Goal: Contribute content: Add original content to the website for others to see

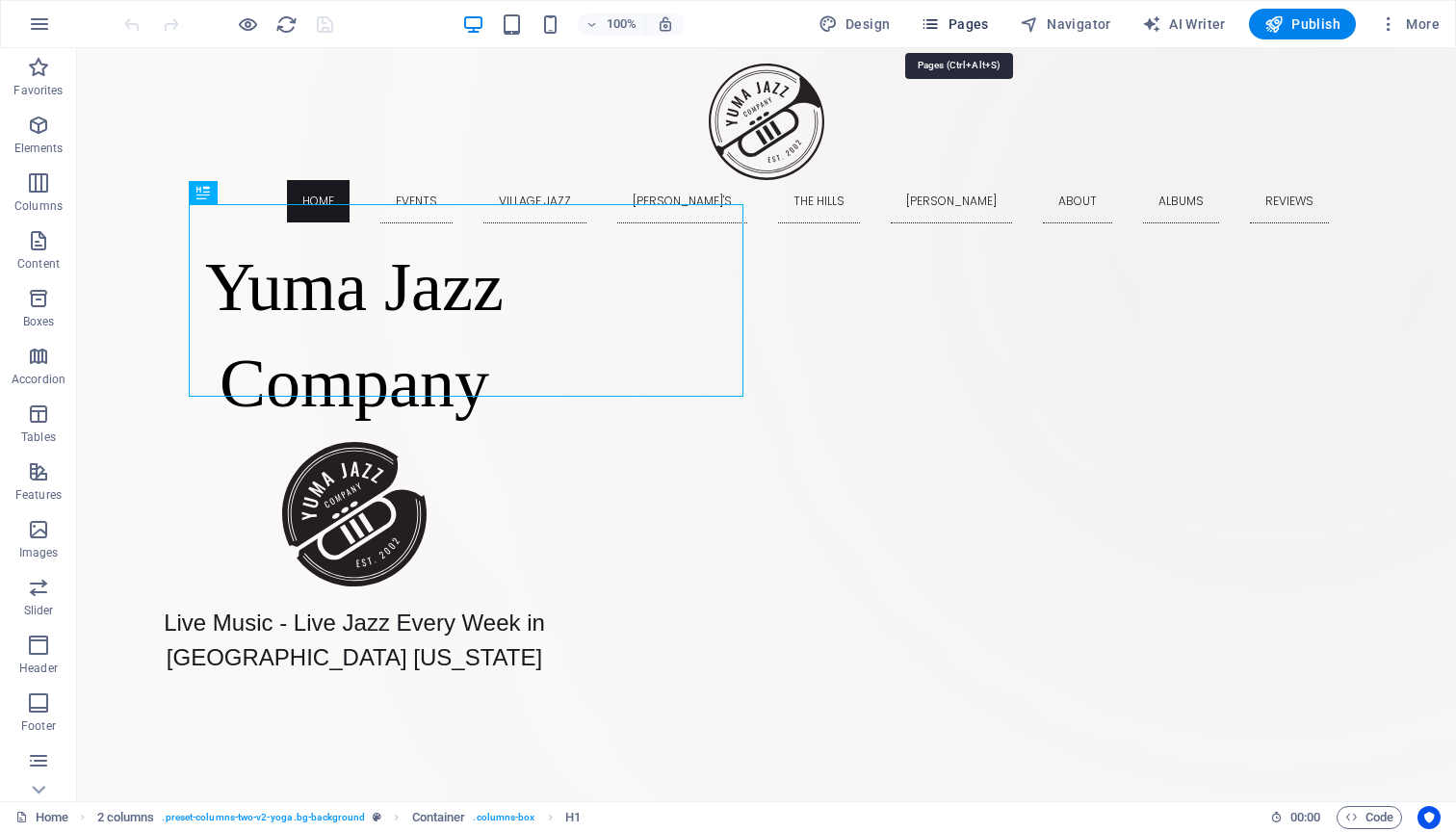
click at [959, 21] on span "Pages" at bounding box center [955, 23] width 68 height 19
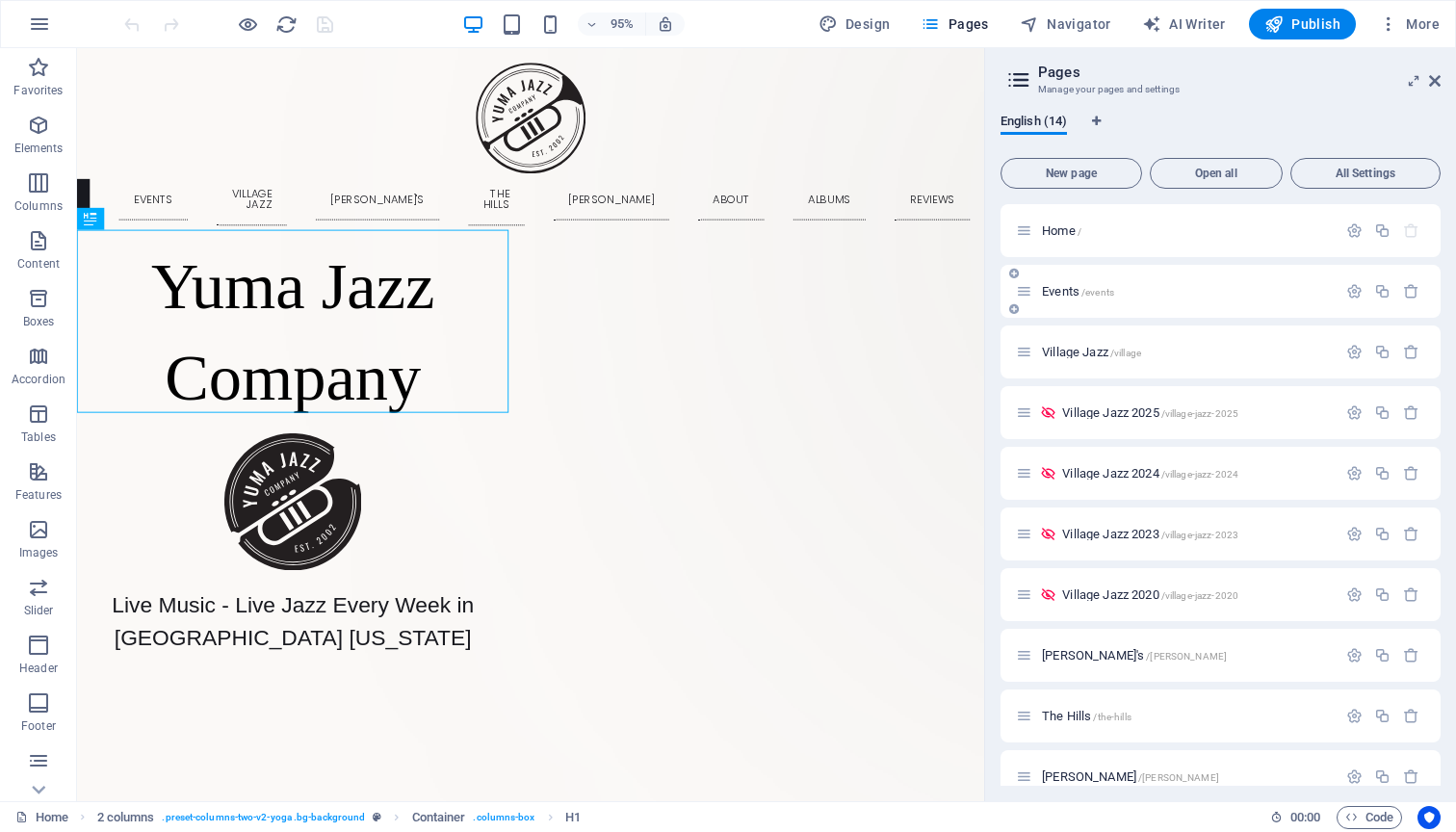
click at [1062, 291] on span "Events /events" at bounding box center [1077, 291] width 72 height 14
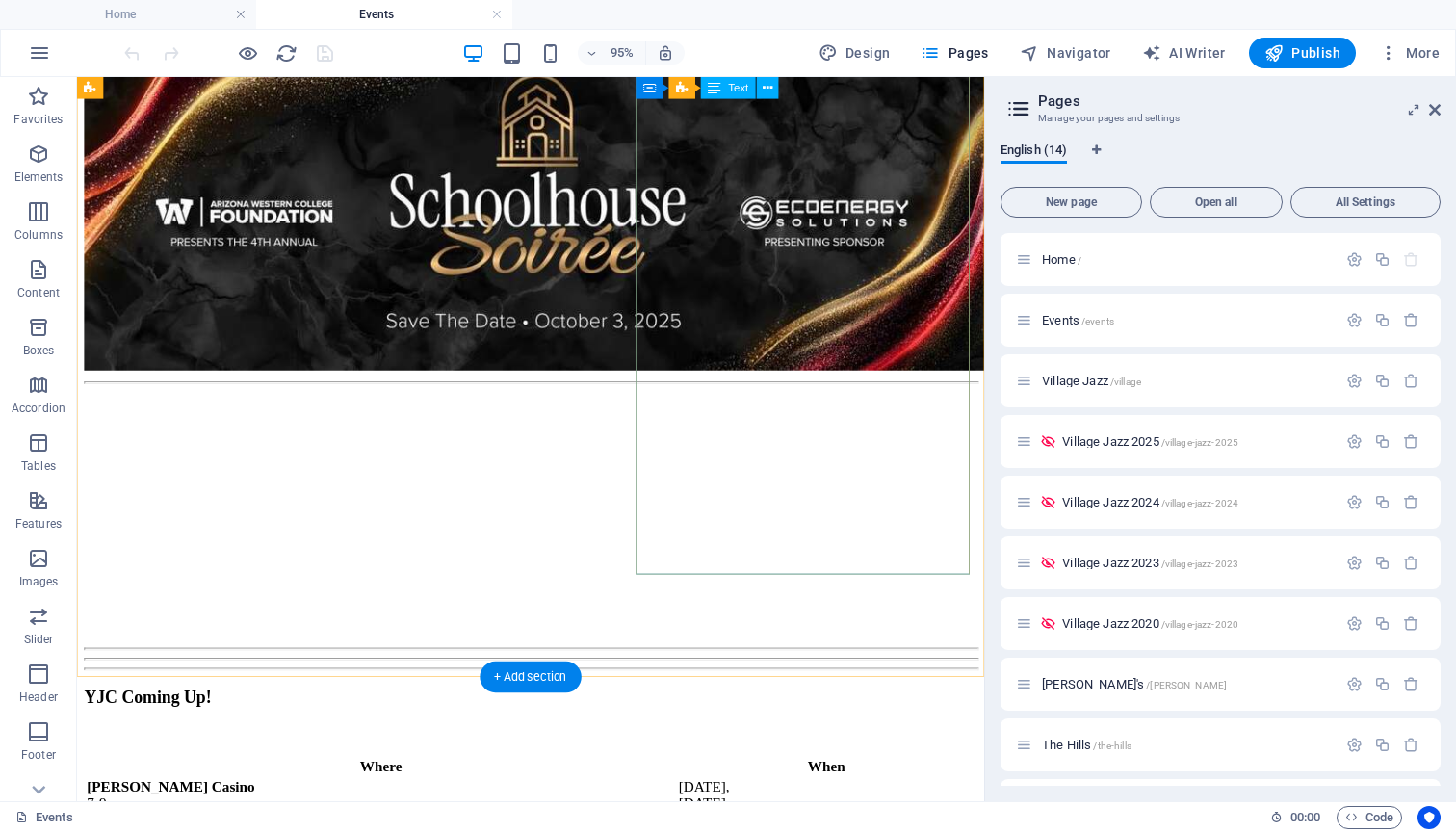
scroll to position [1003, 0]
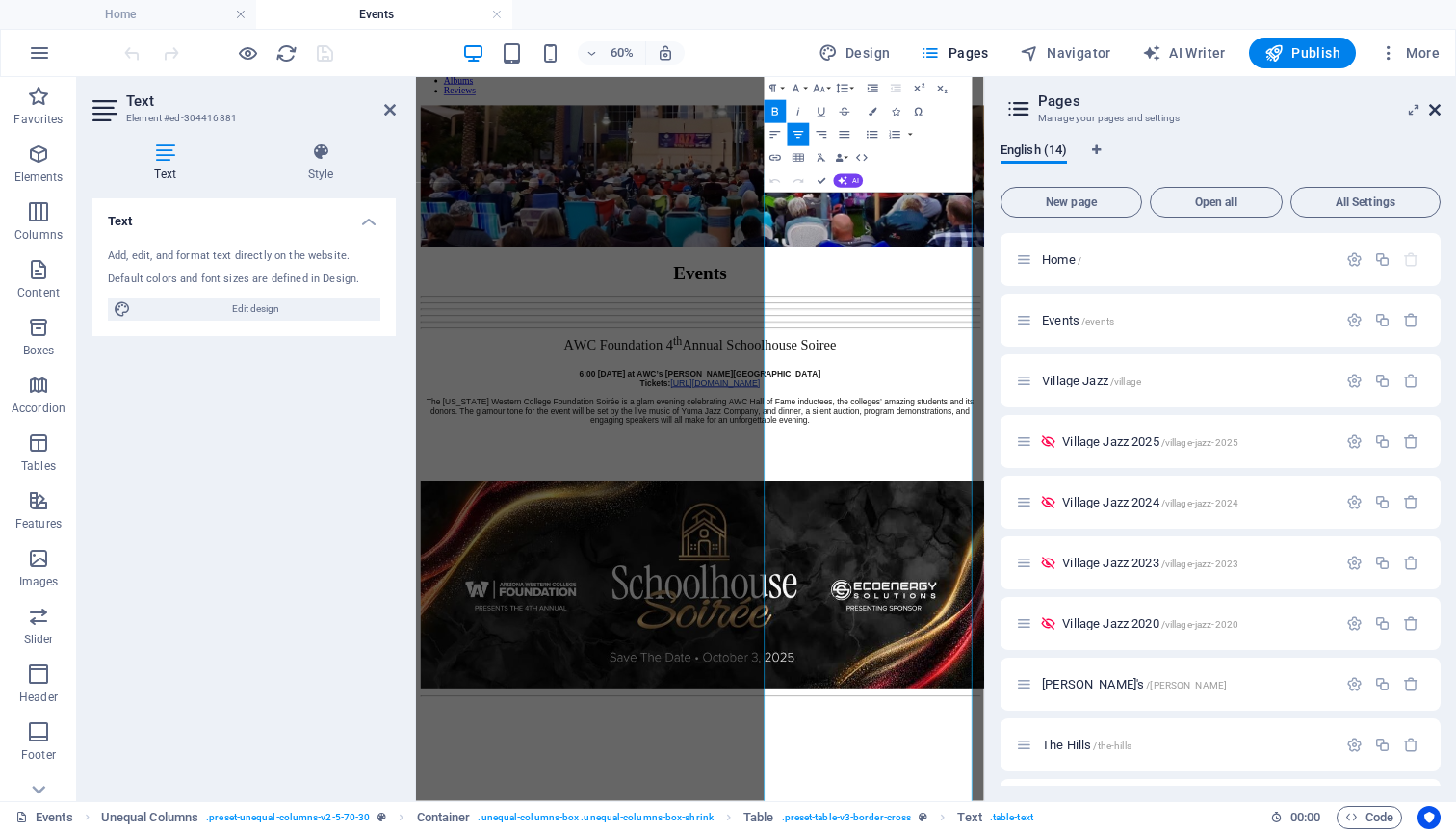
click at [1433, 112] on icon at bounding box center [1435, 109] width 12 height 15
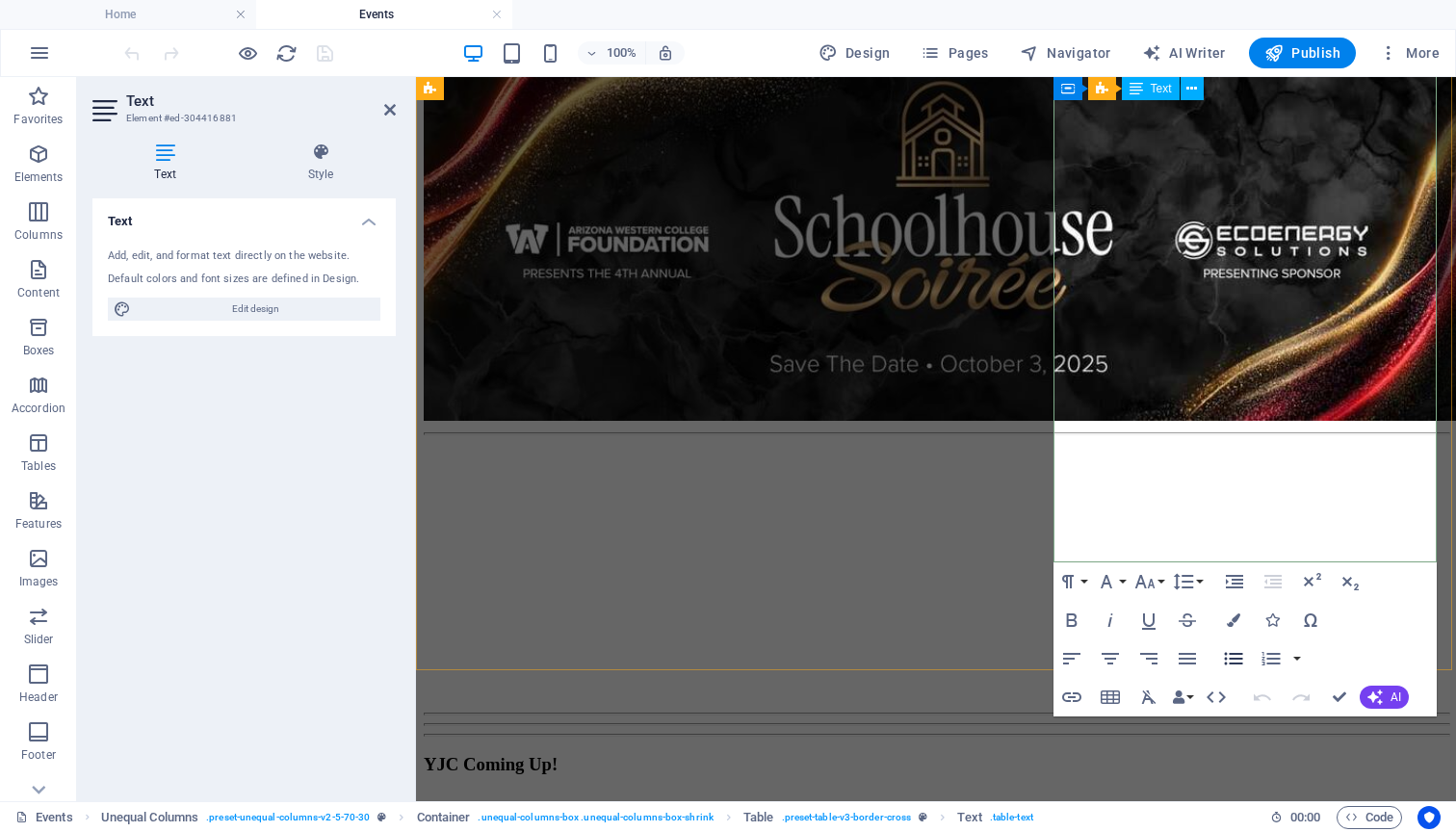
scroll to position [1019, 0]
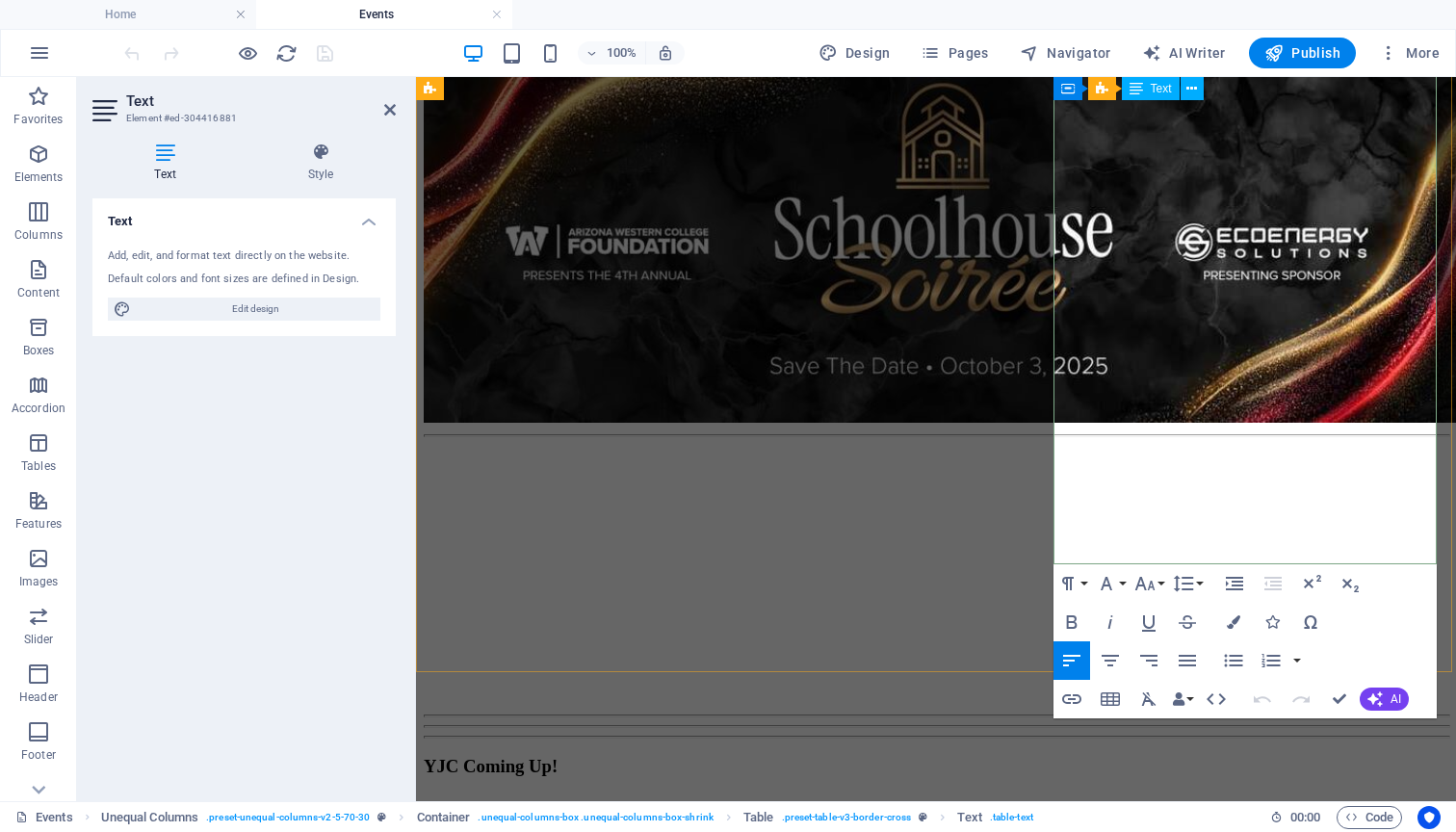
drag, startPoint x: 1140, startPoint y: 503, endPoint x: 1062, endPoint y: 479, distance: 81.6
copy td "[PERSON_NAME]'s 6-9pm"
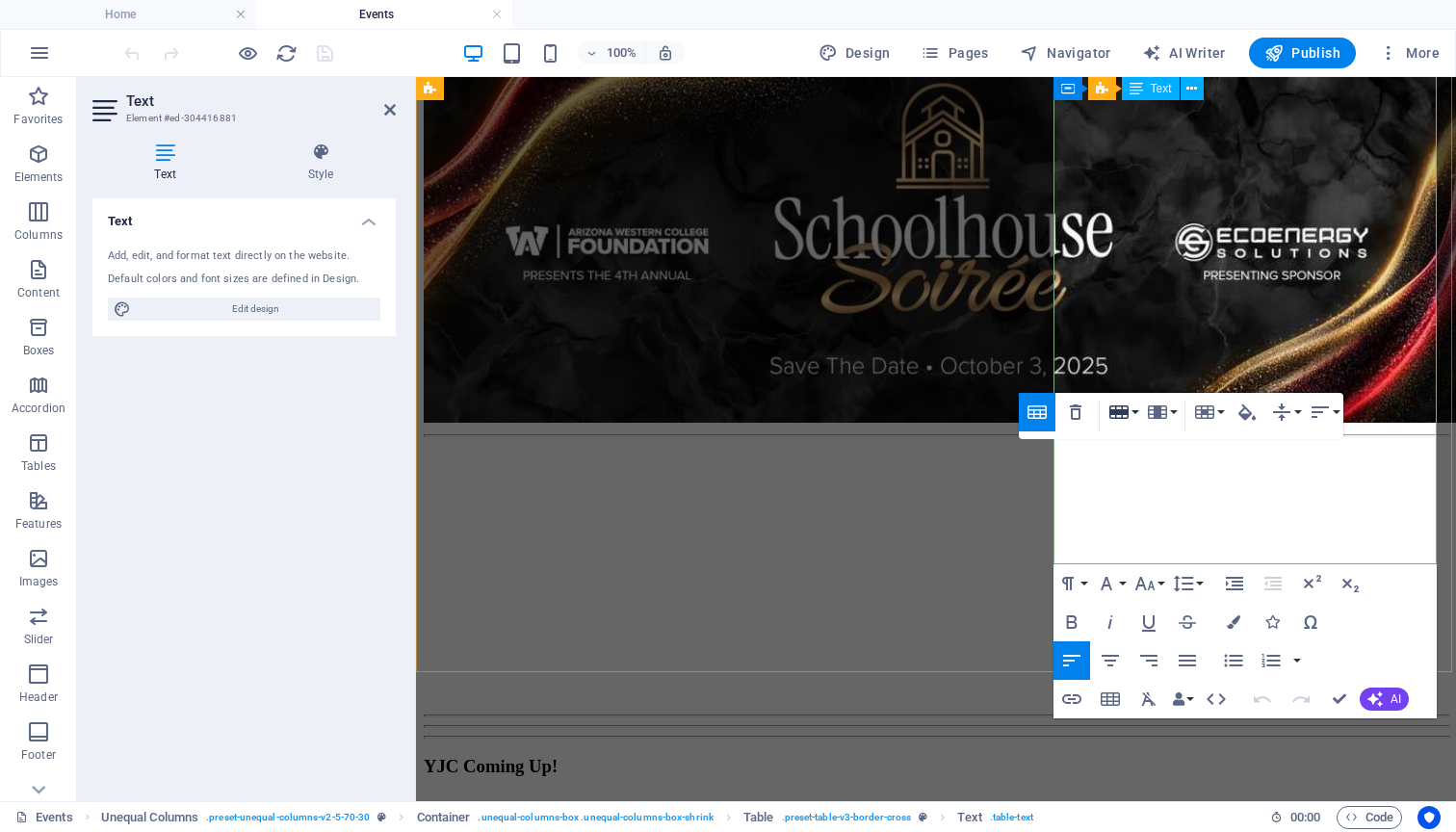
click at [1135, 409] on button "Row" at bounding box center [1122, 412] width 37 height 39
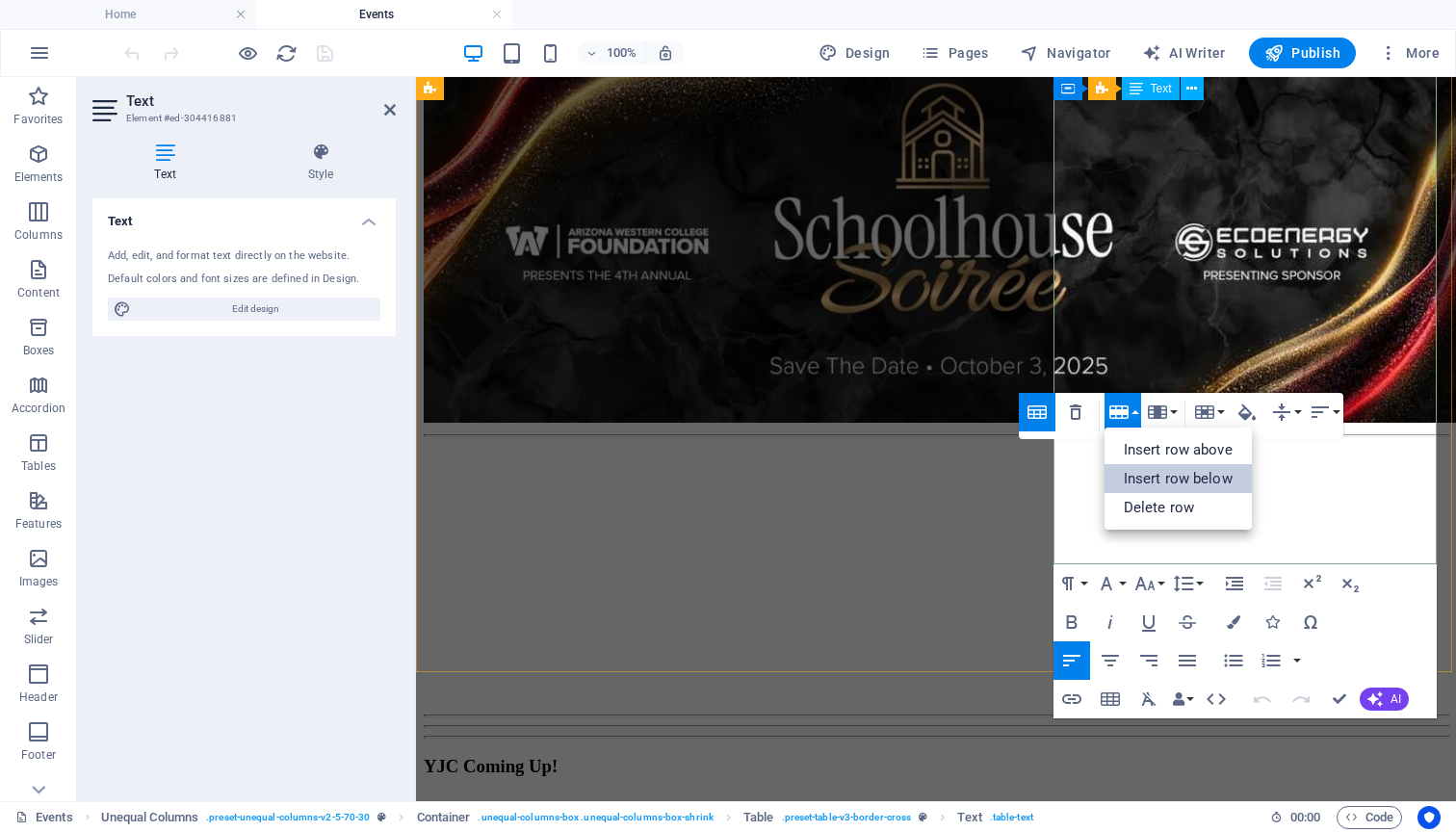
click at [1139, 474] on link "Insert row below" at bounding box center [1178, 478] width 147 height 29
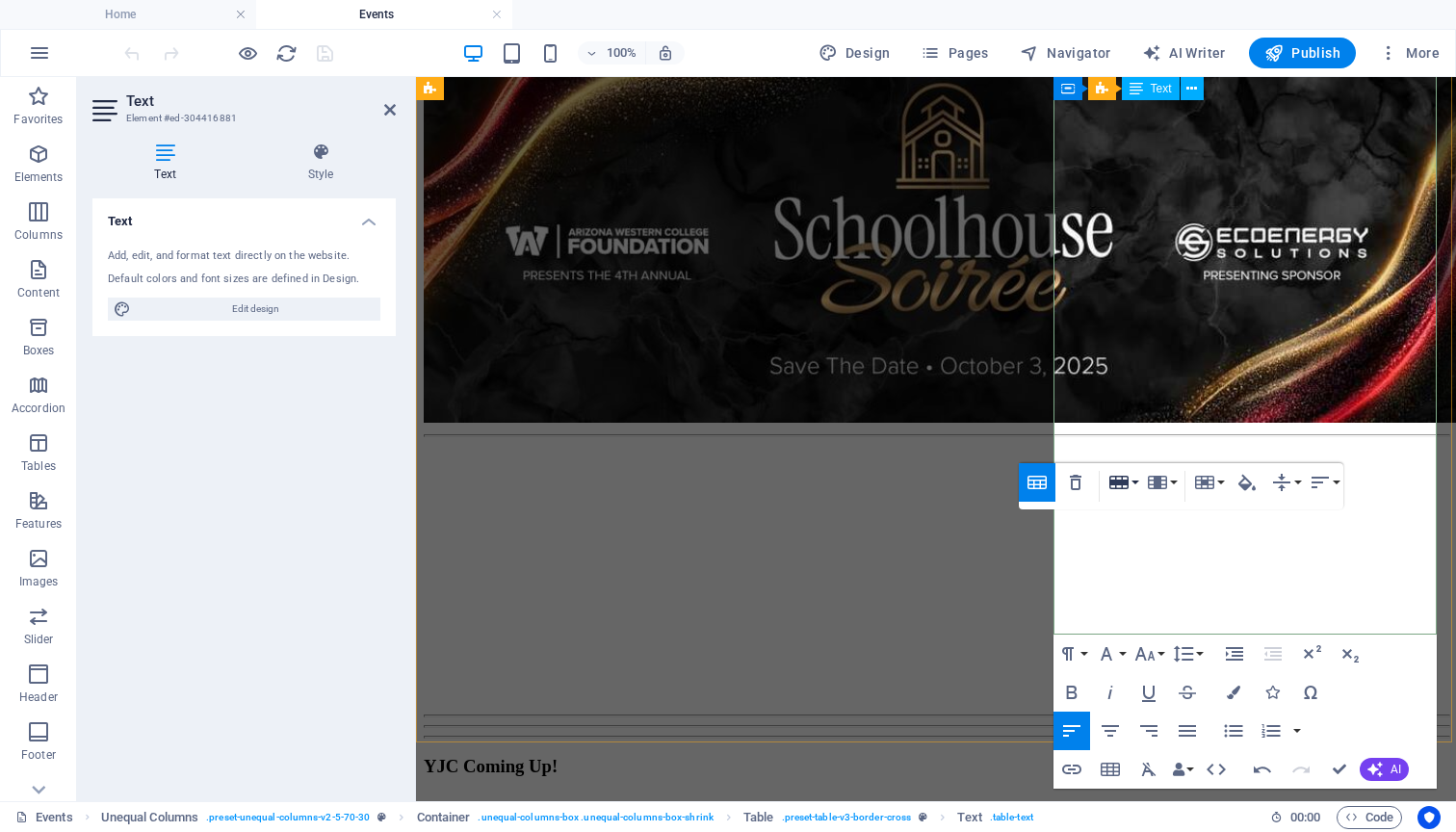
click at [1133, 481] on button "Row" at bounding box center [1122, 482] width 37 height 39
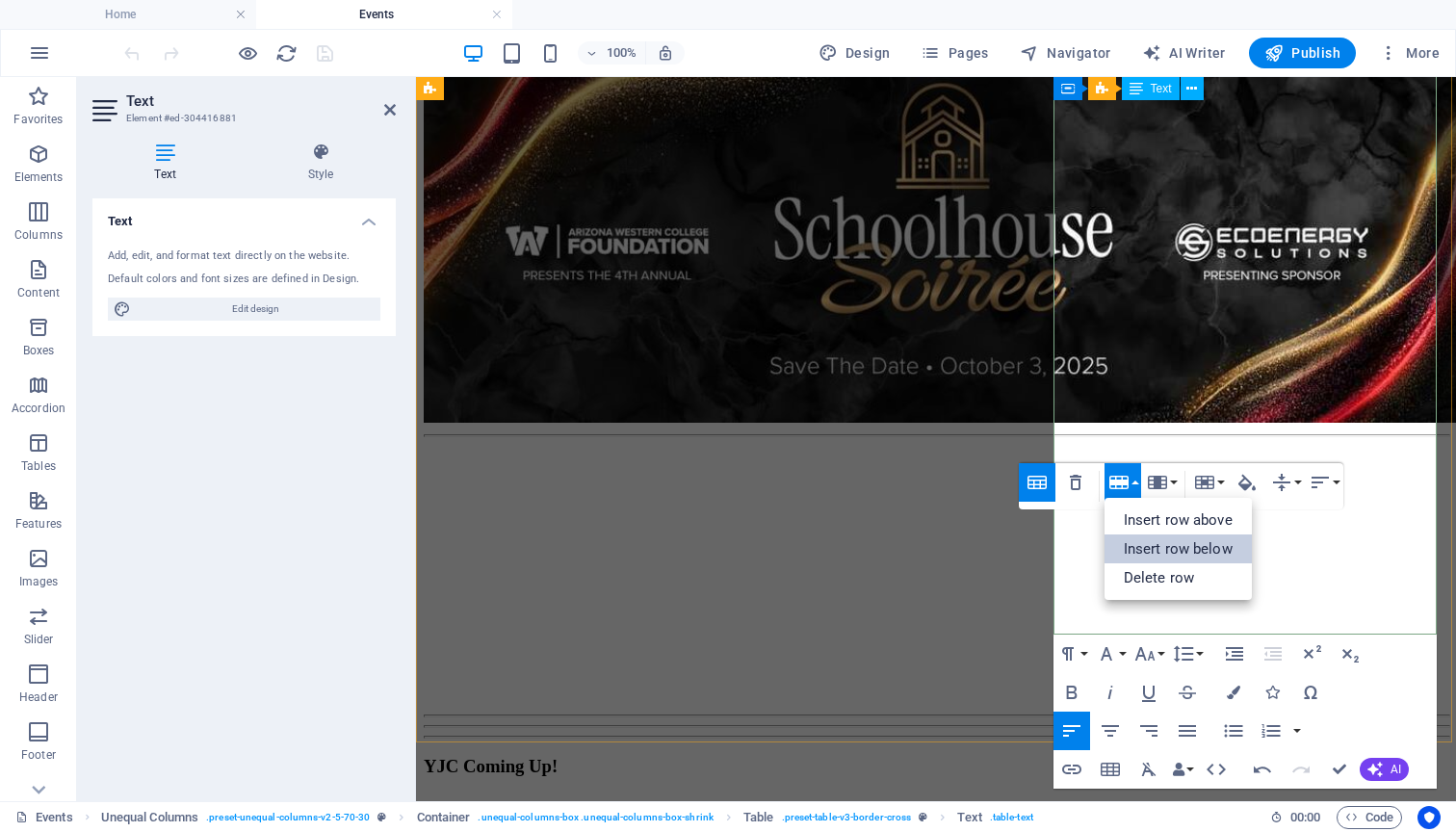
click at [1145, 544] on link "Insert row below" at bounding box center [1178, 548] width 147 height 29
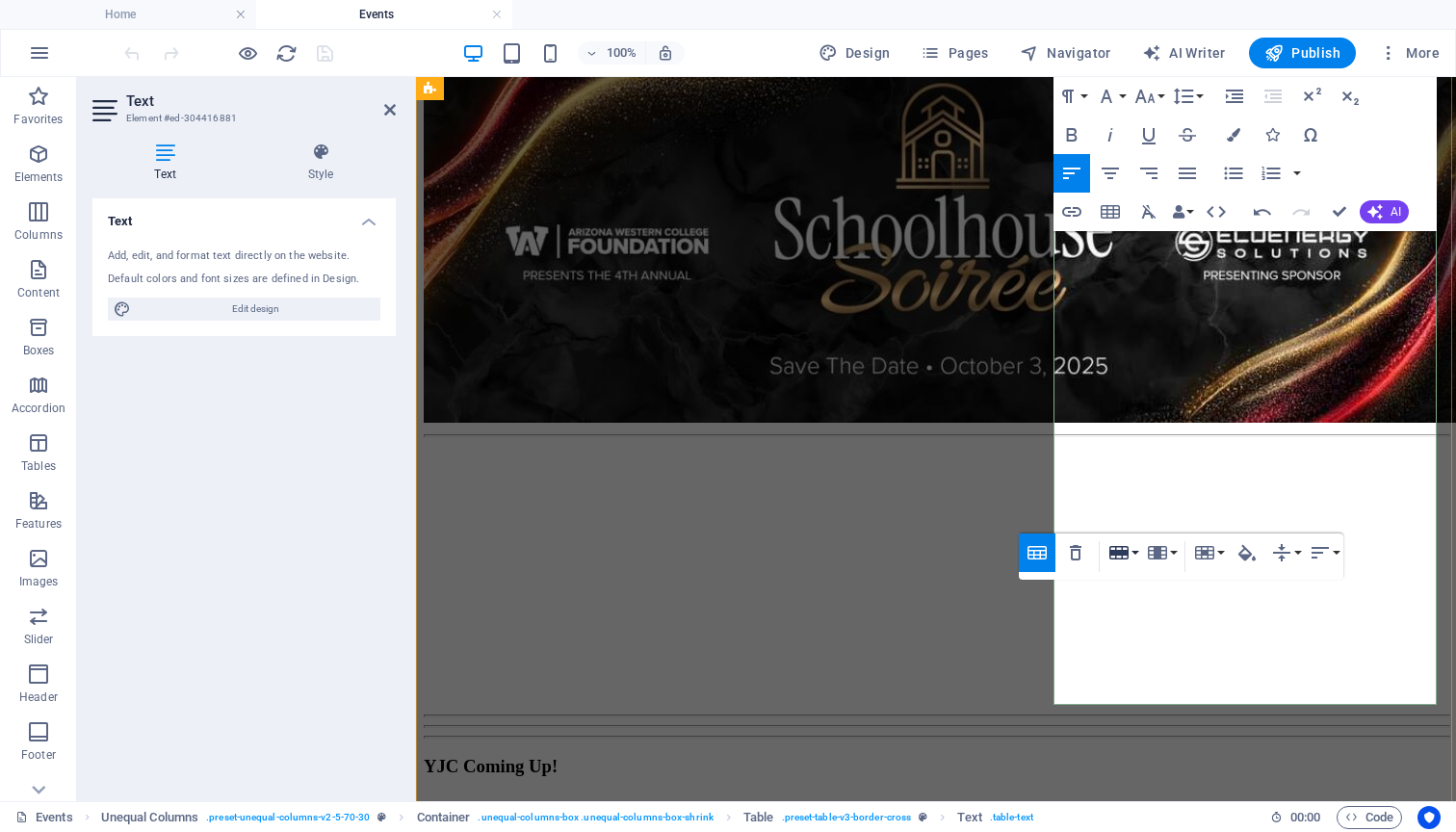
click at [1136, 552] on button "Row" at bounding box center [1122, 552] width 37 height 39
click at [1146, 614] on link "Insert row below" at bounding box center [1178, 619] width 147 height 29
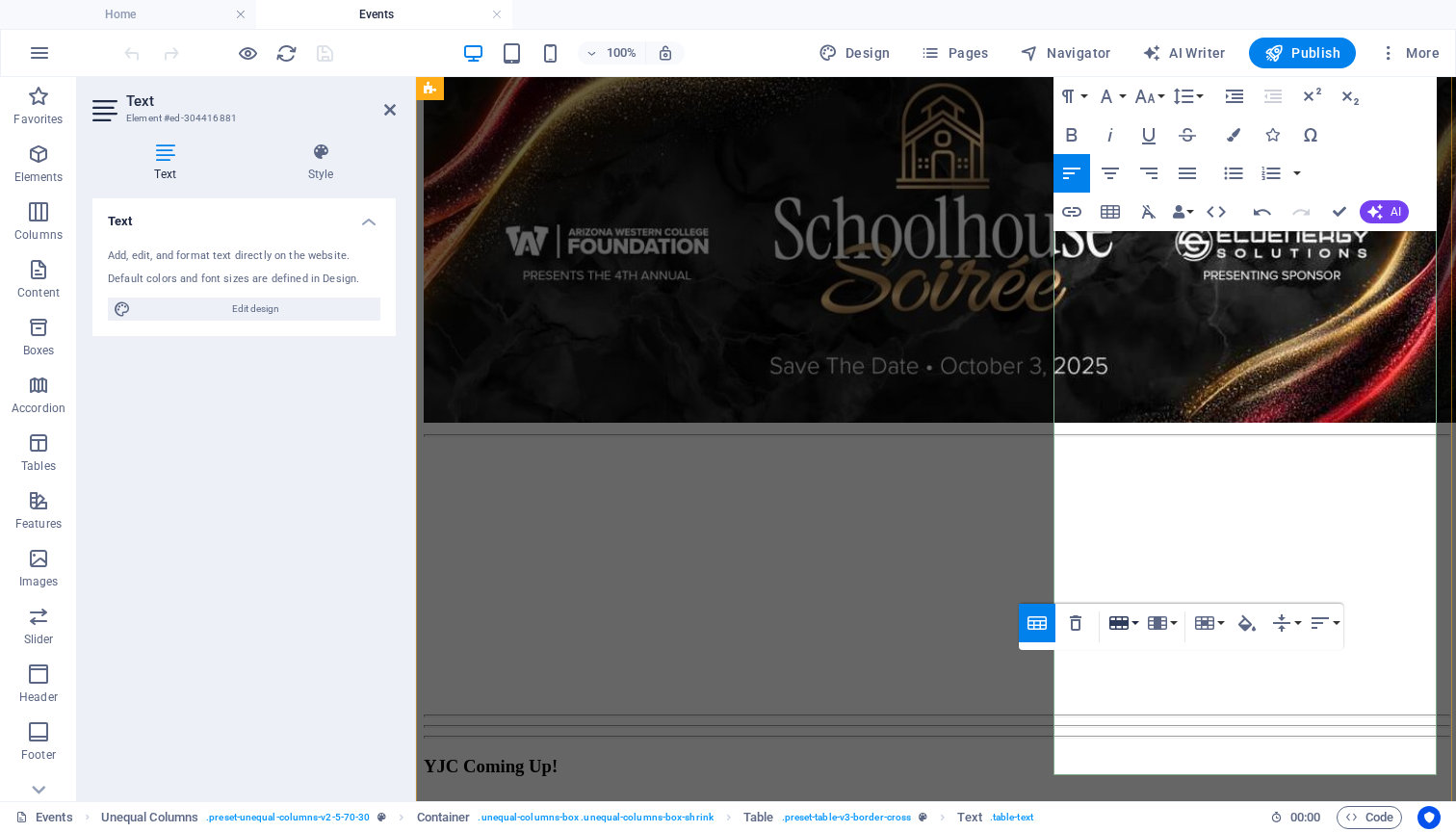
click at [1134, 618] on button "Row" at bounding box center [1122, 623] width 37 height 39
click at [1139, 682] on link "Insert row below" at bounding box center [1178, 689] width 147 height 29
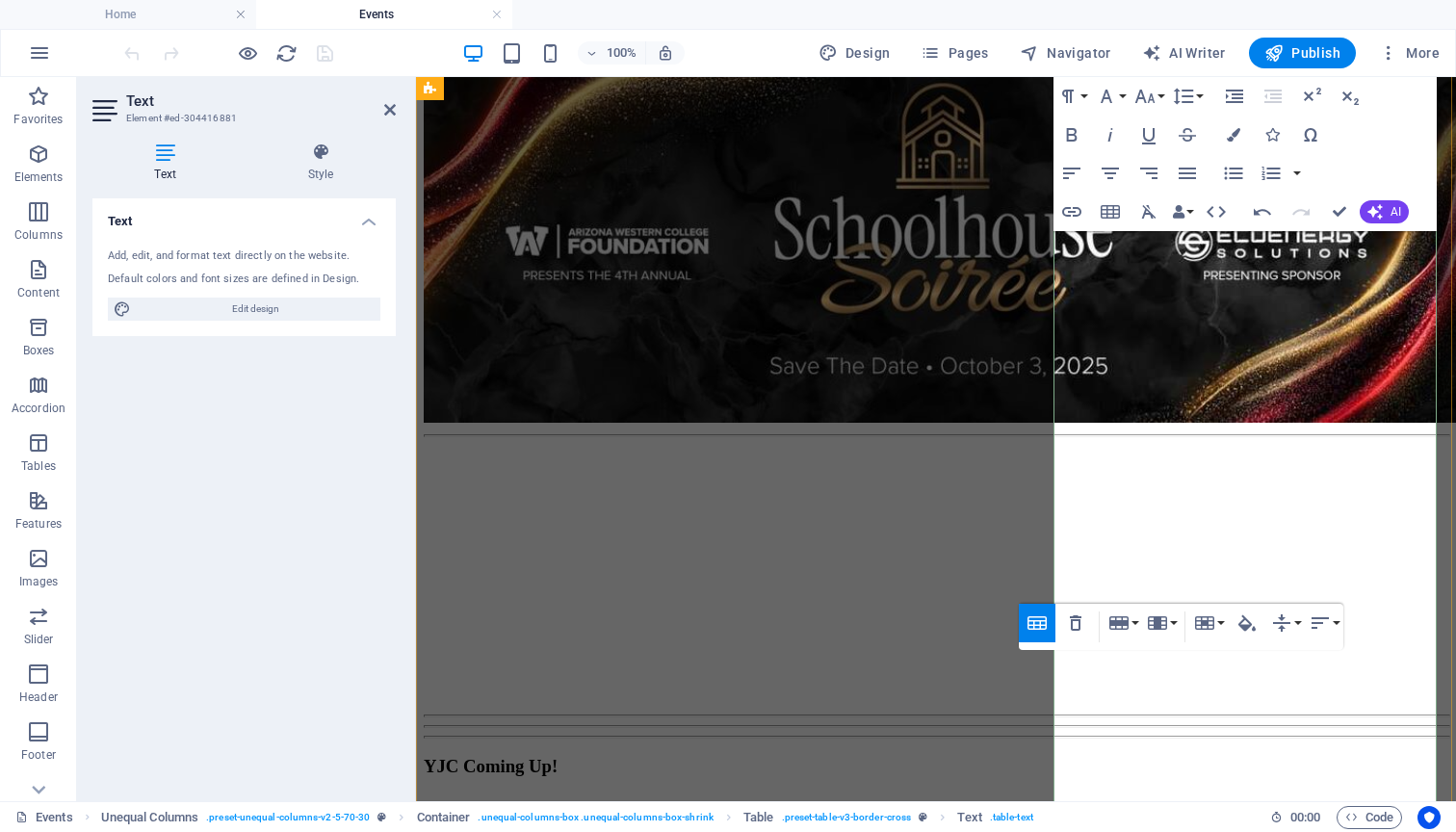
drag, startPoint x: 1368, startPoint y: 476, endPoint x: 1430, endPoint y: 514, distance: 72.7
copy td "[DATE]"
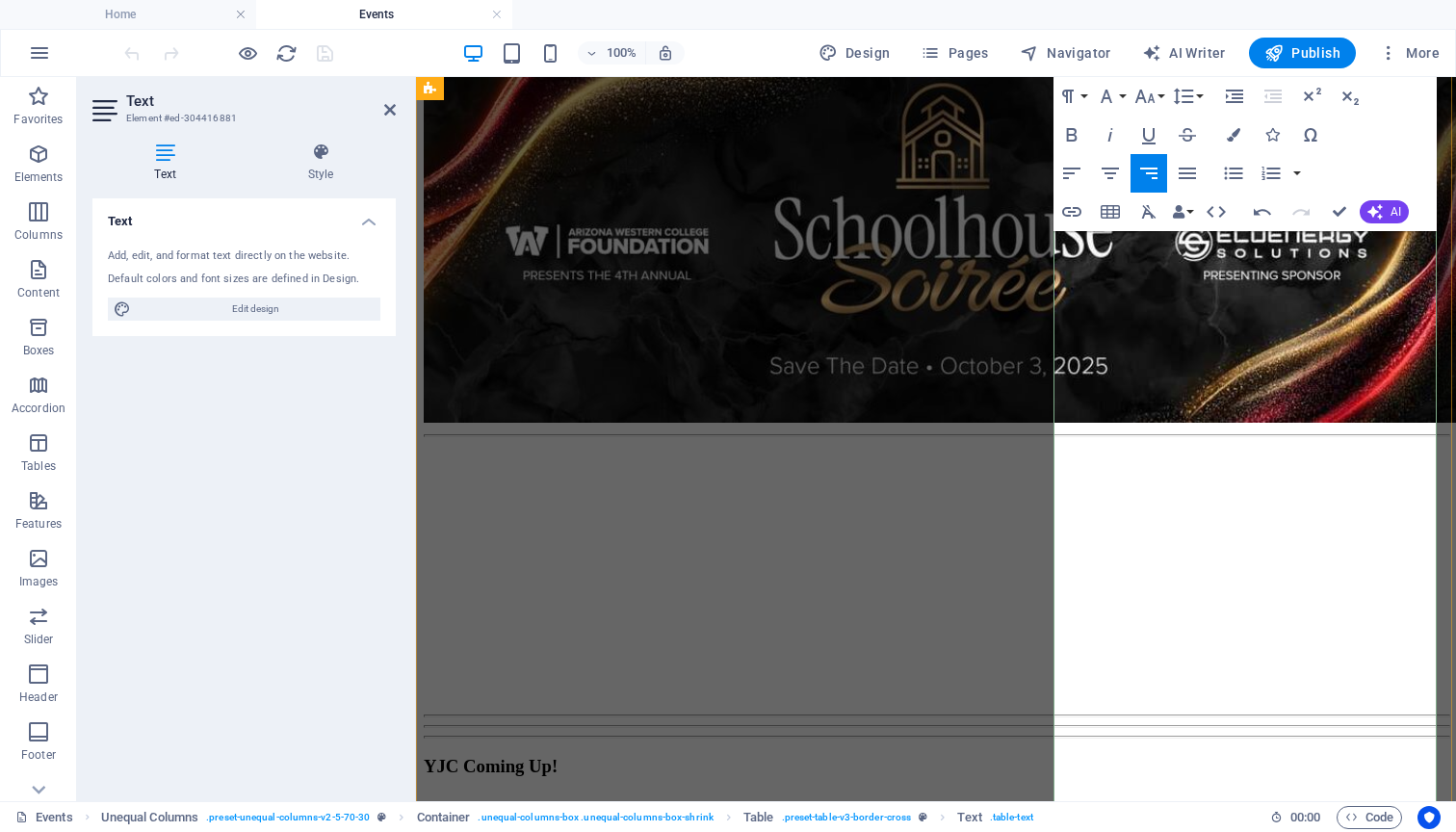
scroll to position [959, 0]
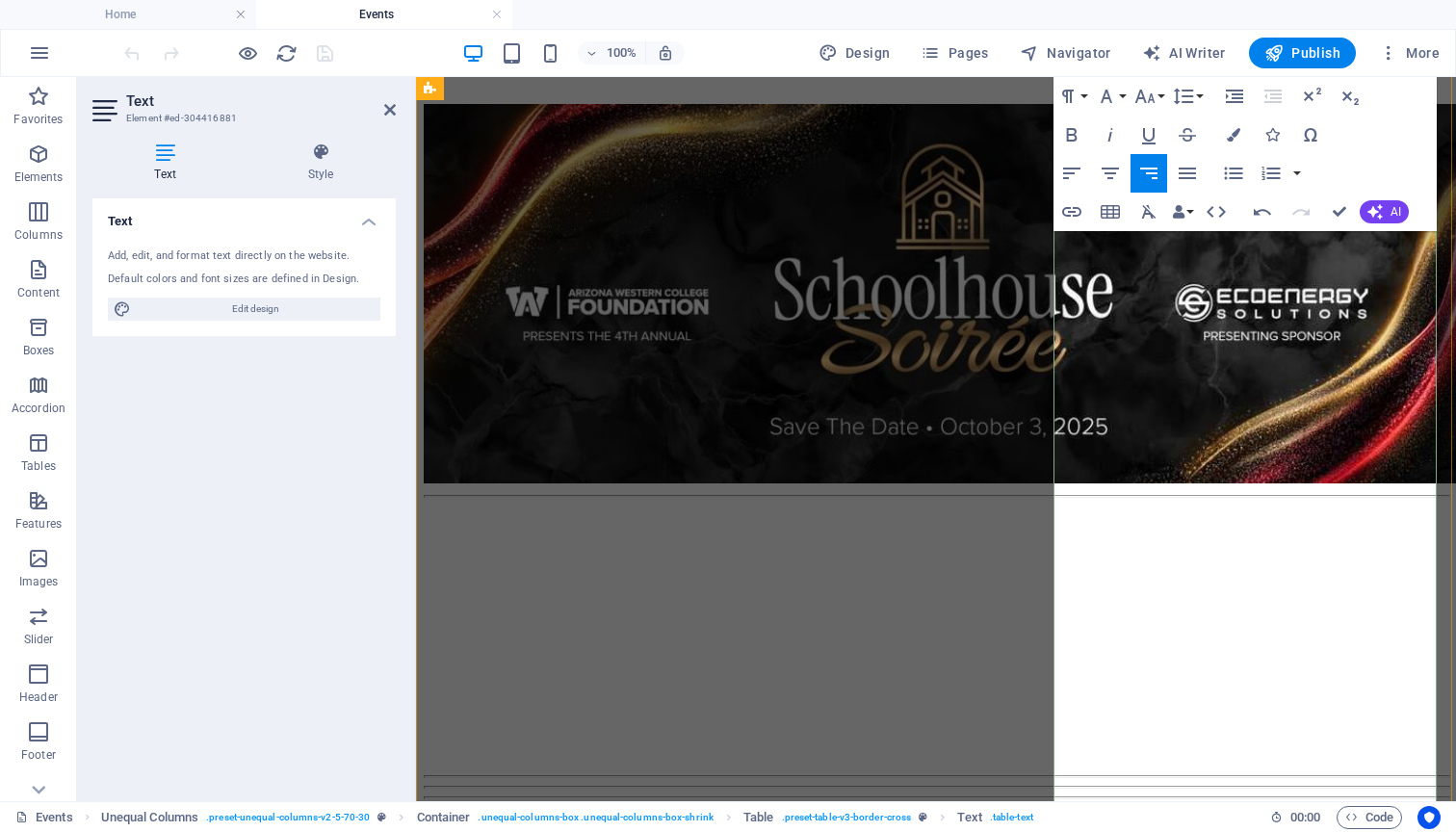
drag, startPoint x: 1430, startPoint y: 637, endPoint x: 1364, endPoint y: 600, distance: 75.7
copy td "[DATE]"
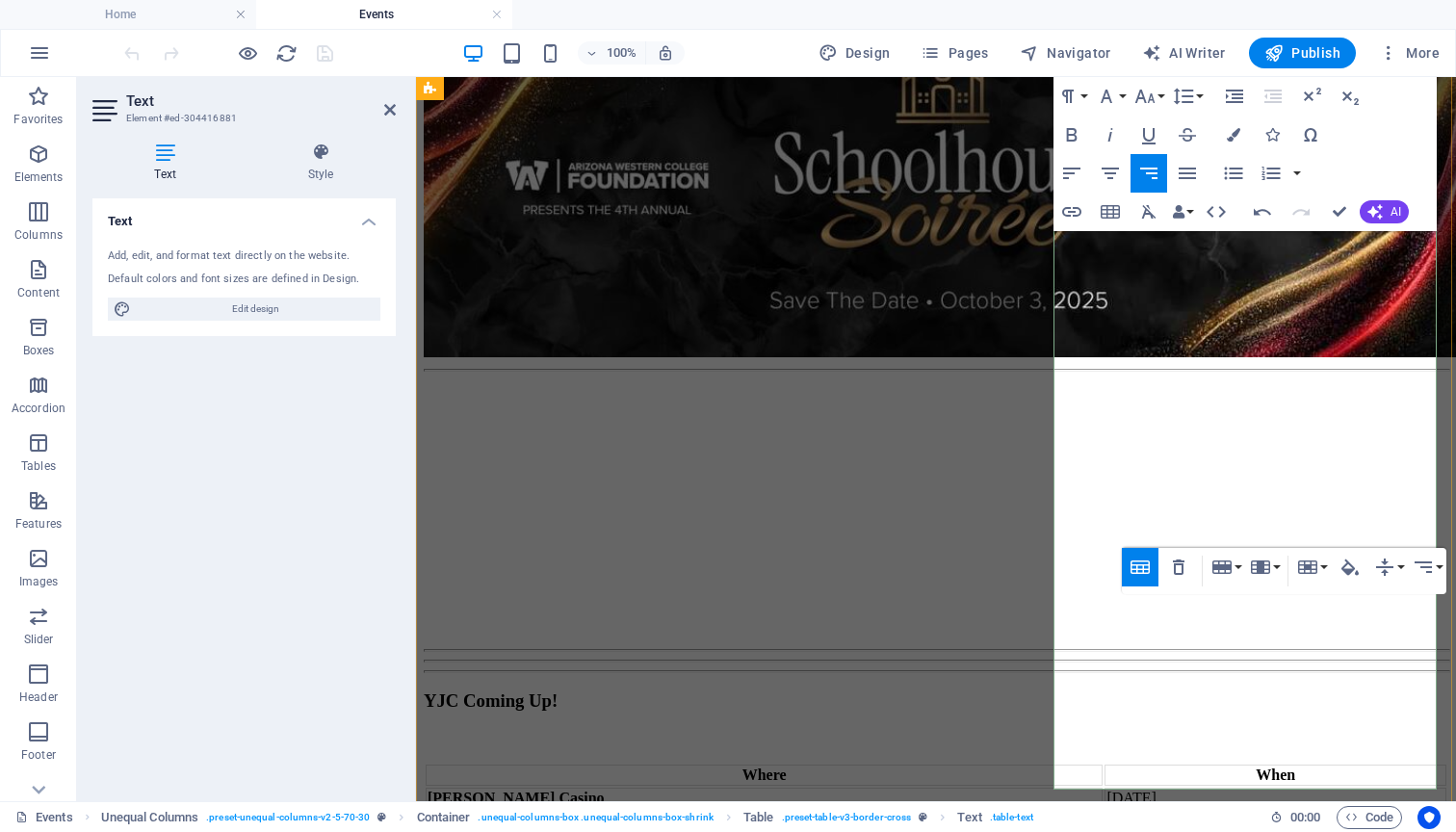
scroll to position [1087, 0]
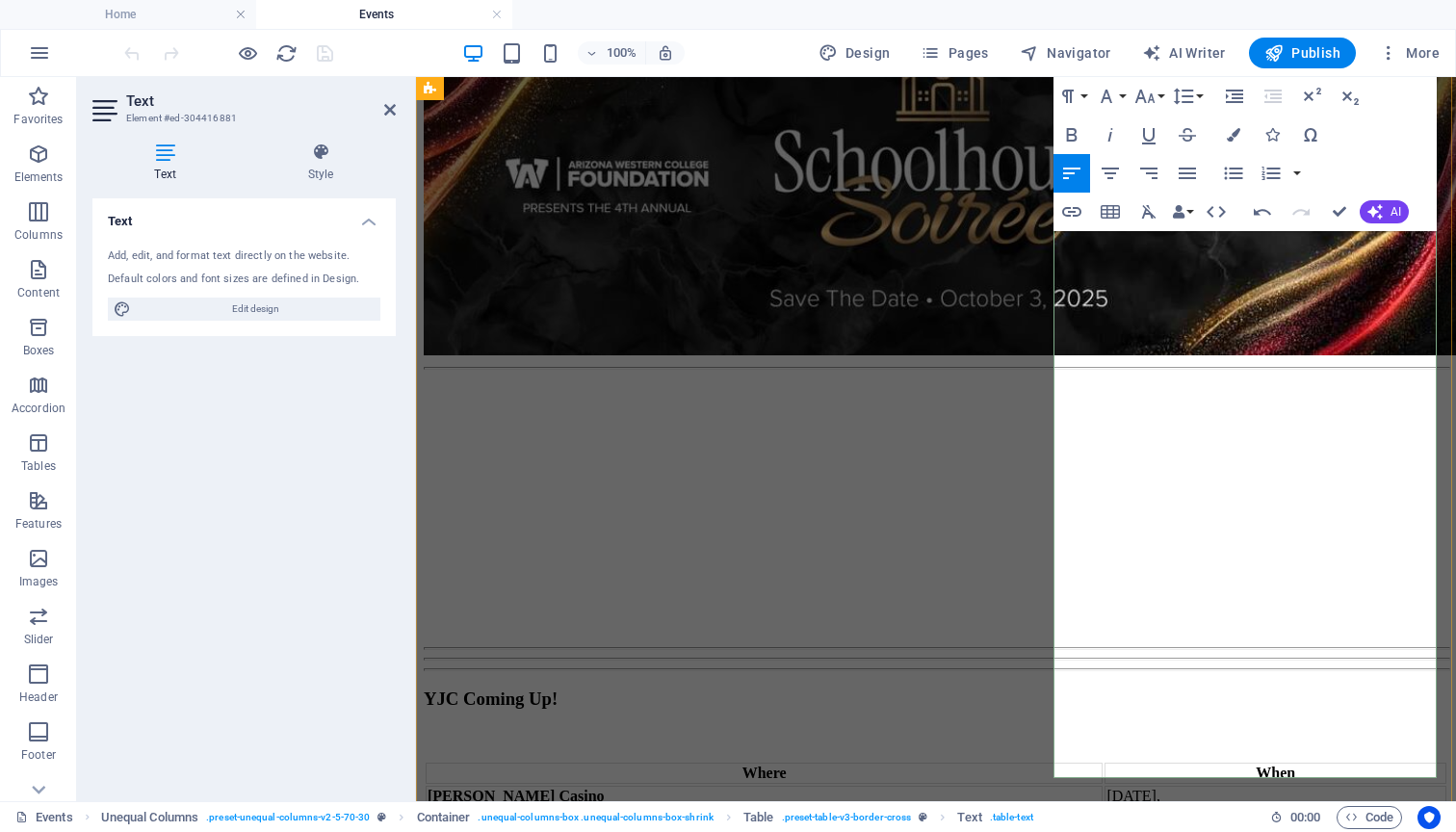
drag, startPoint x: 1149, startPoint y: 368, endPoint x: 1054, endPoint y: 331, distance: 102.0
copy td "The Hills Gastropub 6pm-9pm"
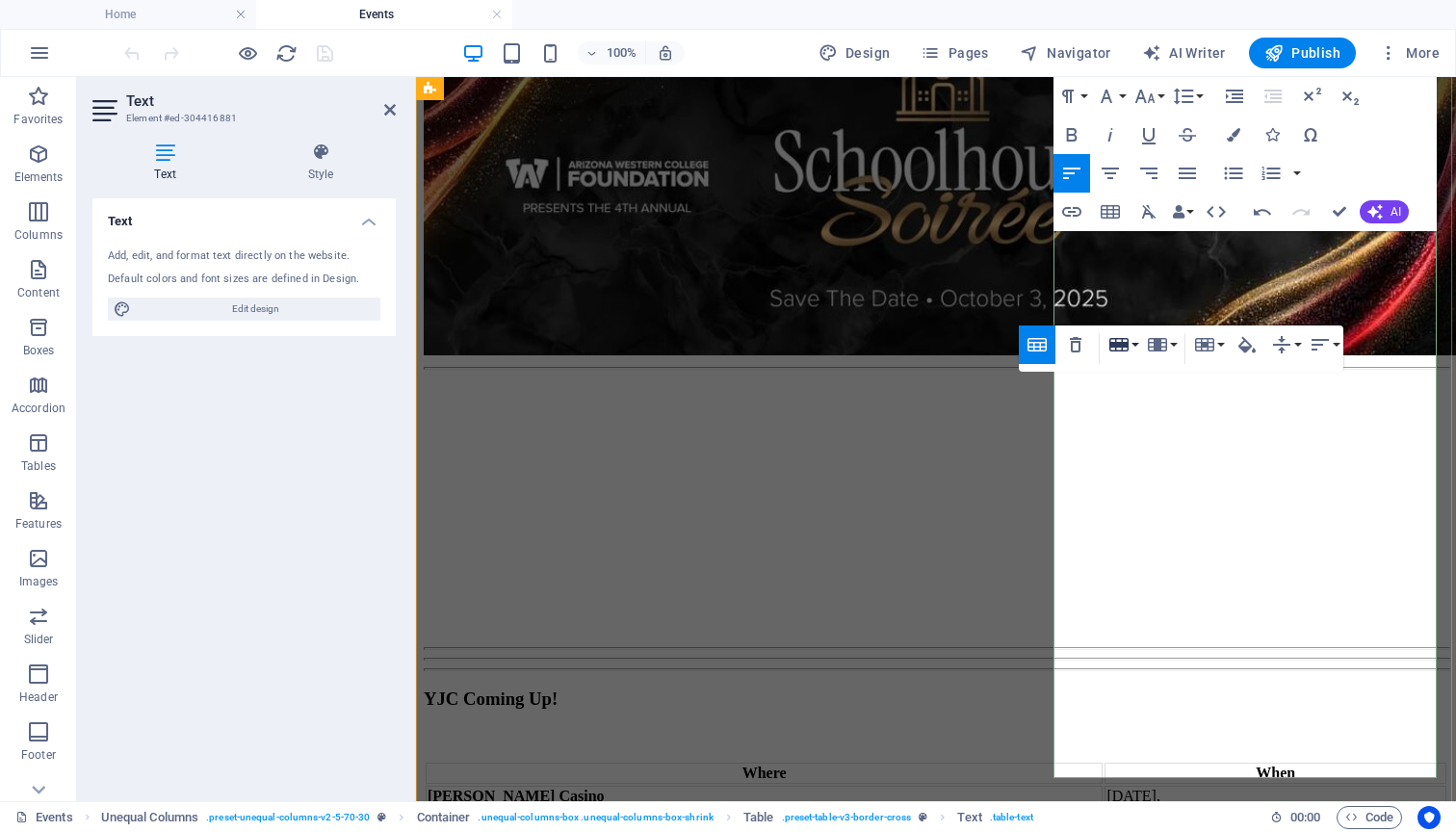
click at [1135, 342] on button "Row" at bounding box center [1122, 345] width 37 height 39
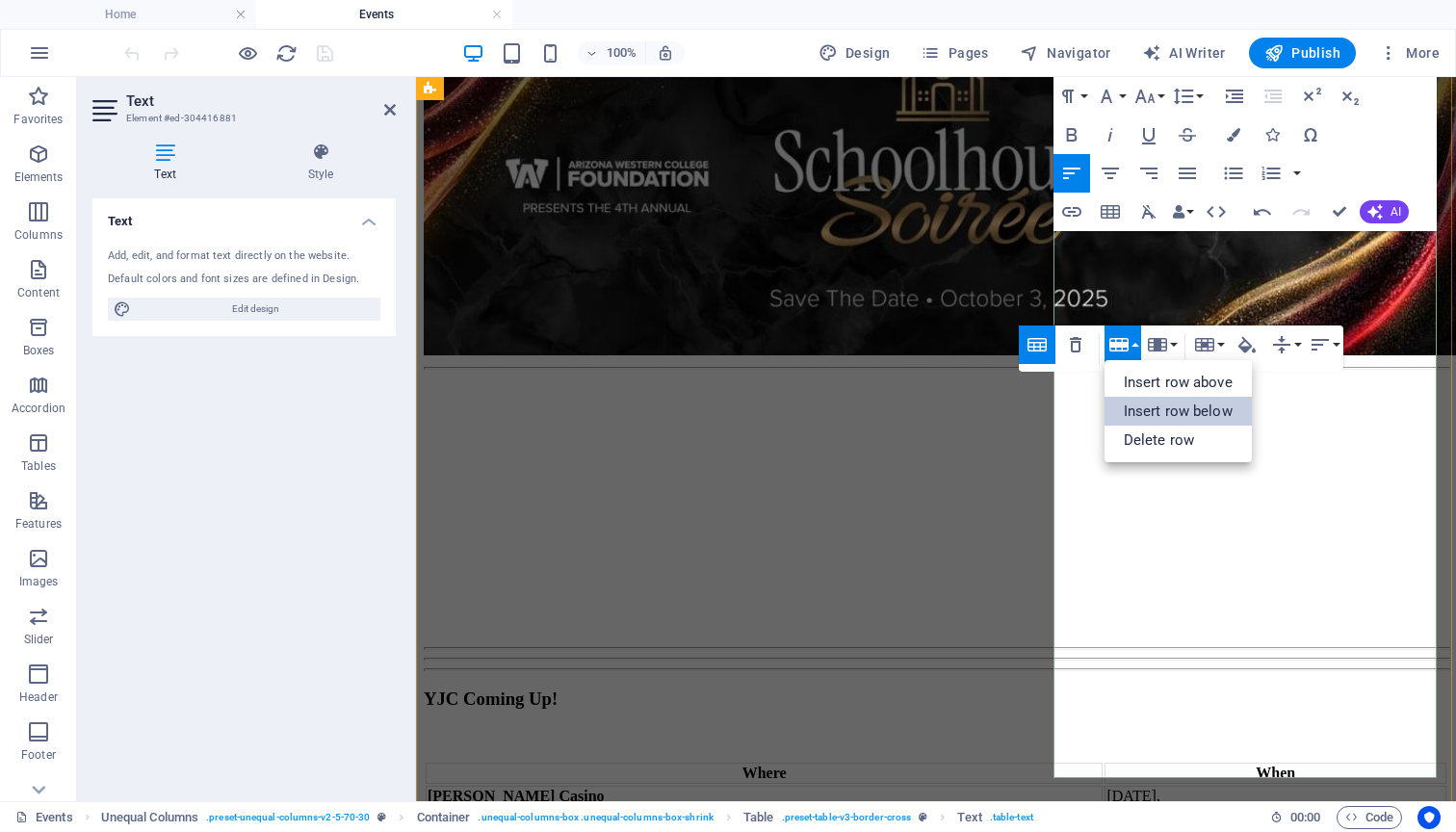
click at [1144, 408] on link "Insert row below" at bounding box center [1178, 411] width 147 height 29
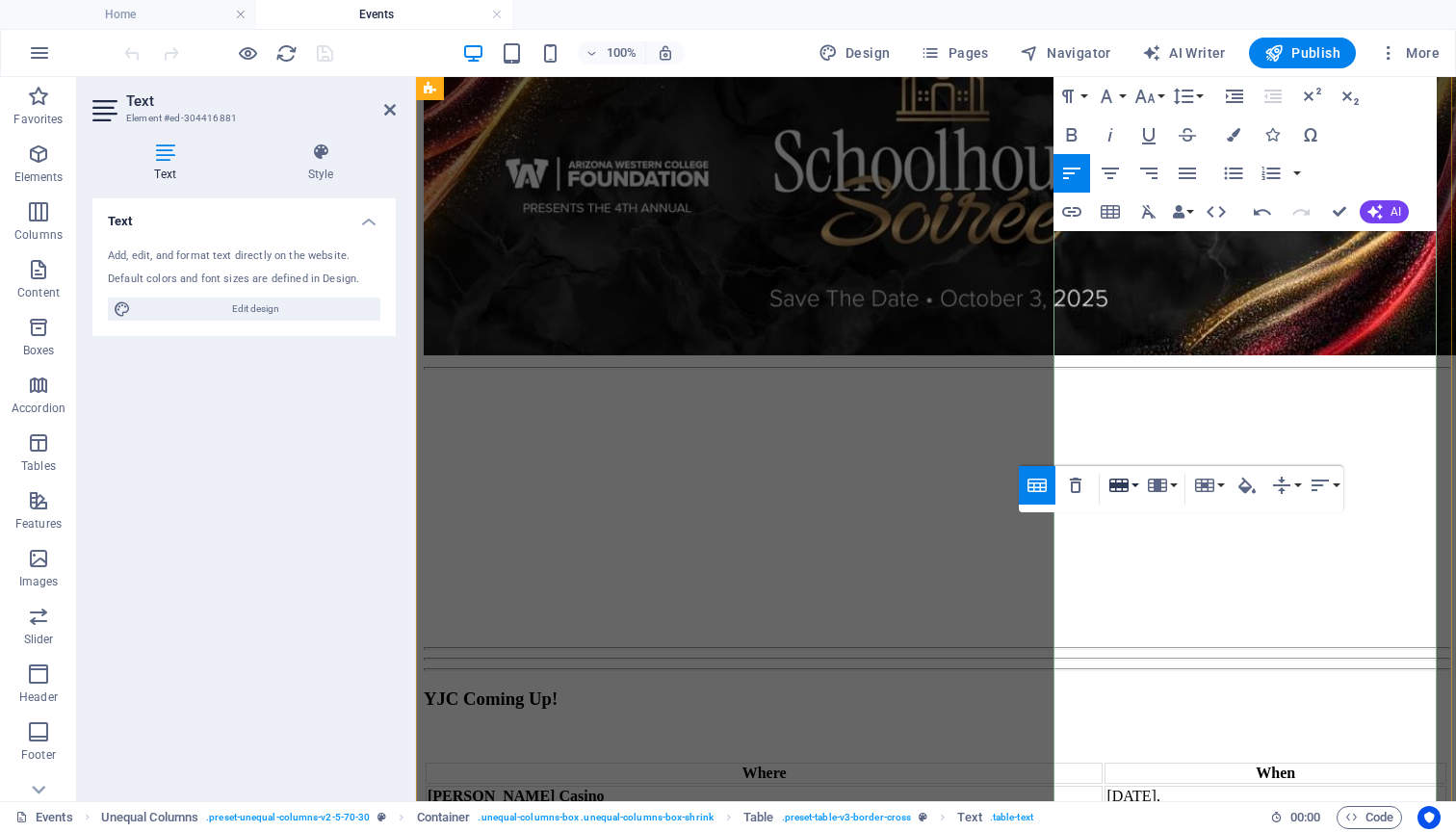
click at [1135, 484] on button "Row" at bounding box center [1122, 485] width 37 height 39
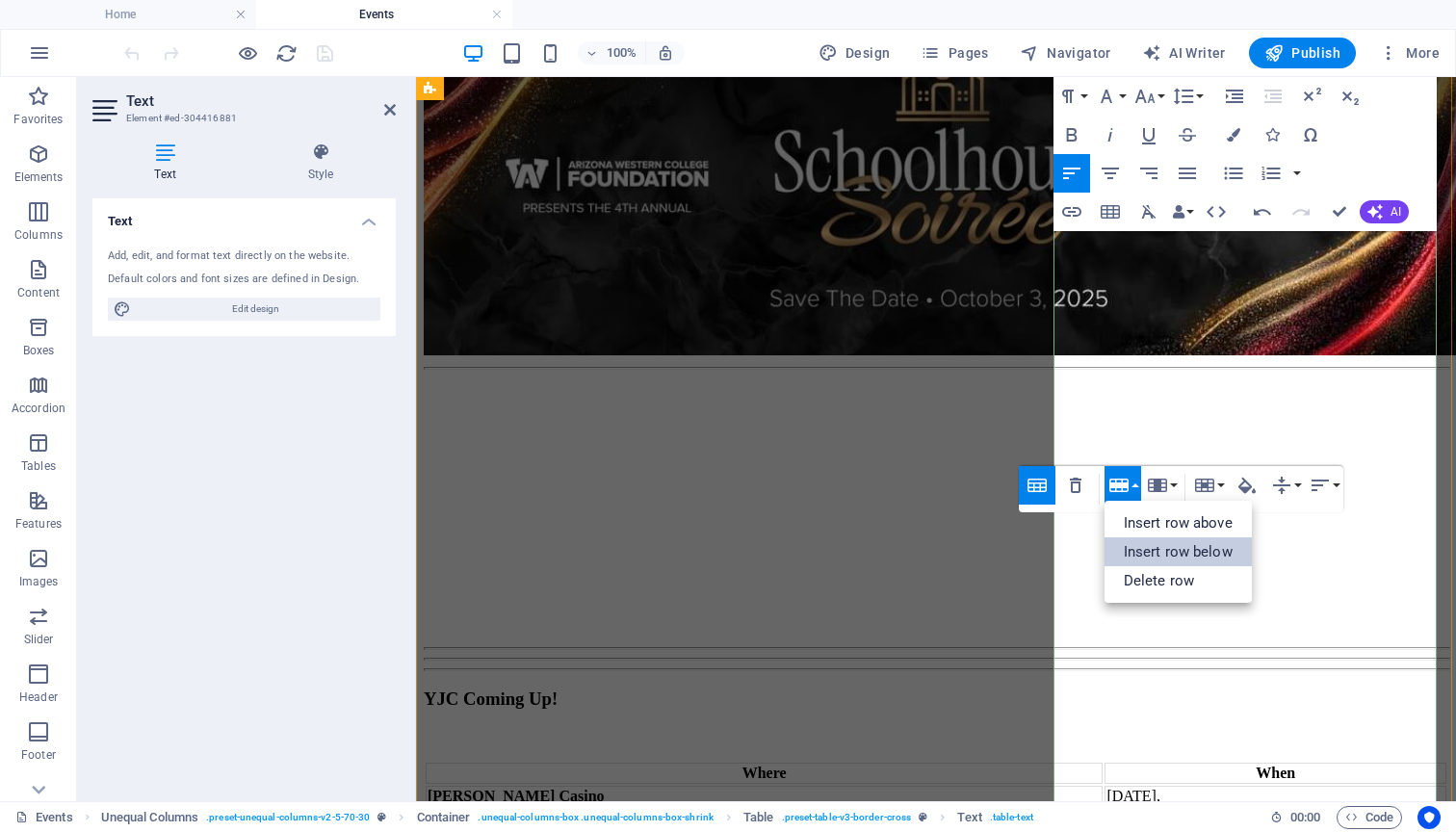
click at [1141, 548] on link "Insert row below" at bounding box center [1178, 551] width 147 height 29
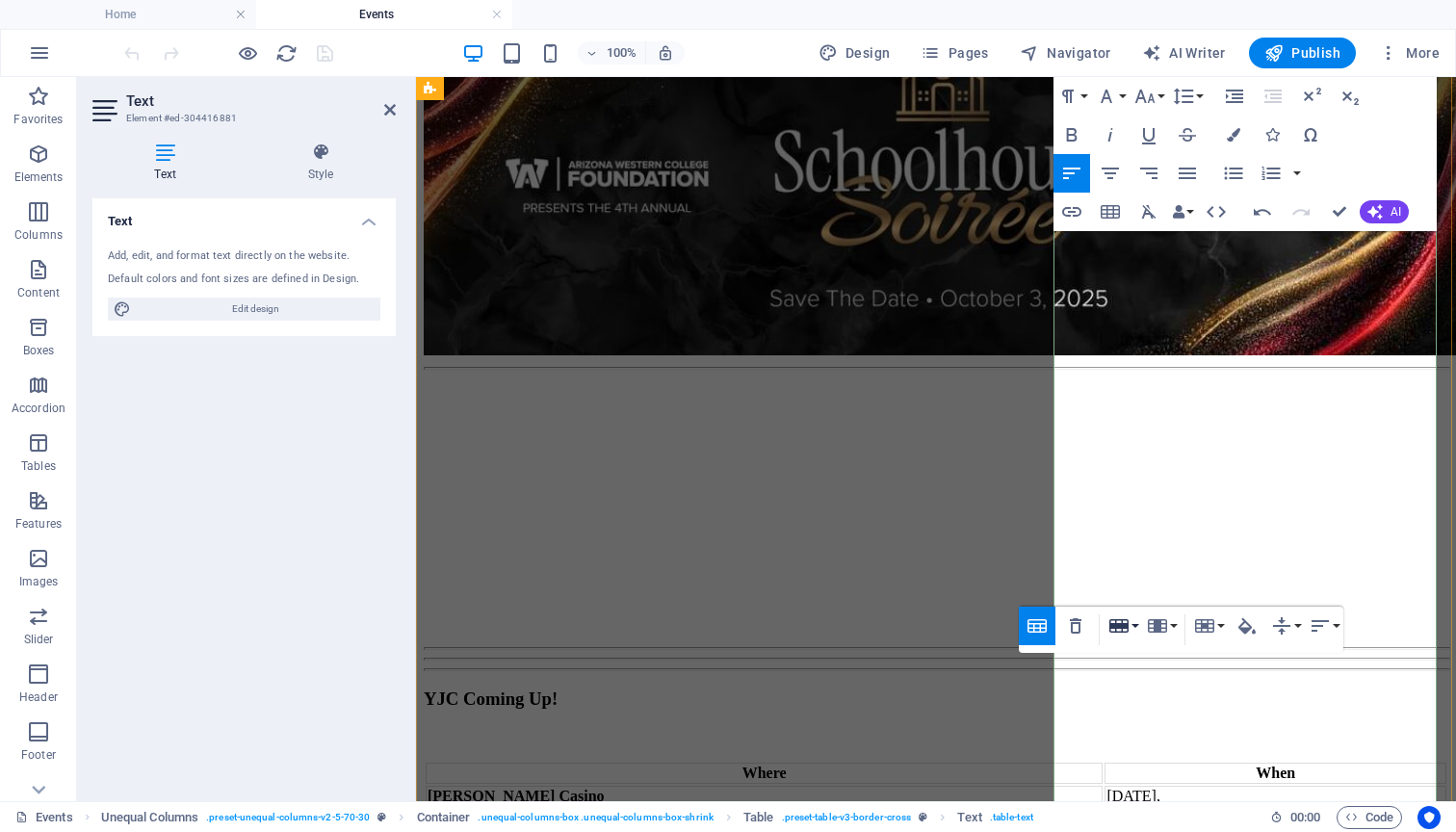
click at [1134, 624] on button "Row" at bounding box center [1122, 626] width 37 height 39
click at [1143, 683] on link "Insert row below" at bounding box center [1178, 692] width 147 height 29
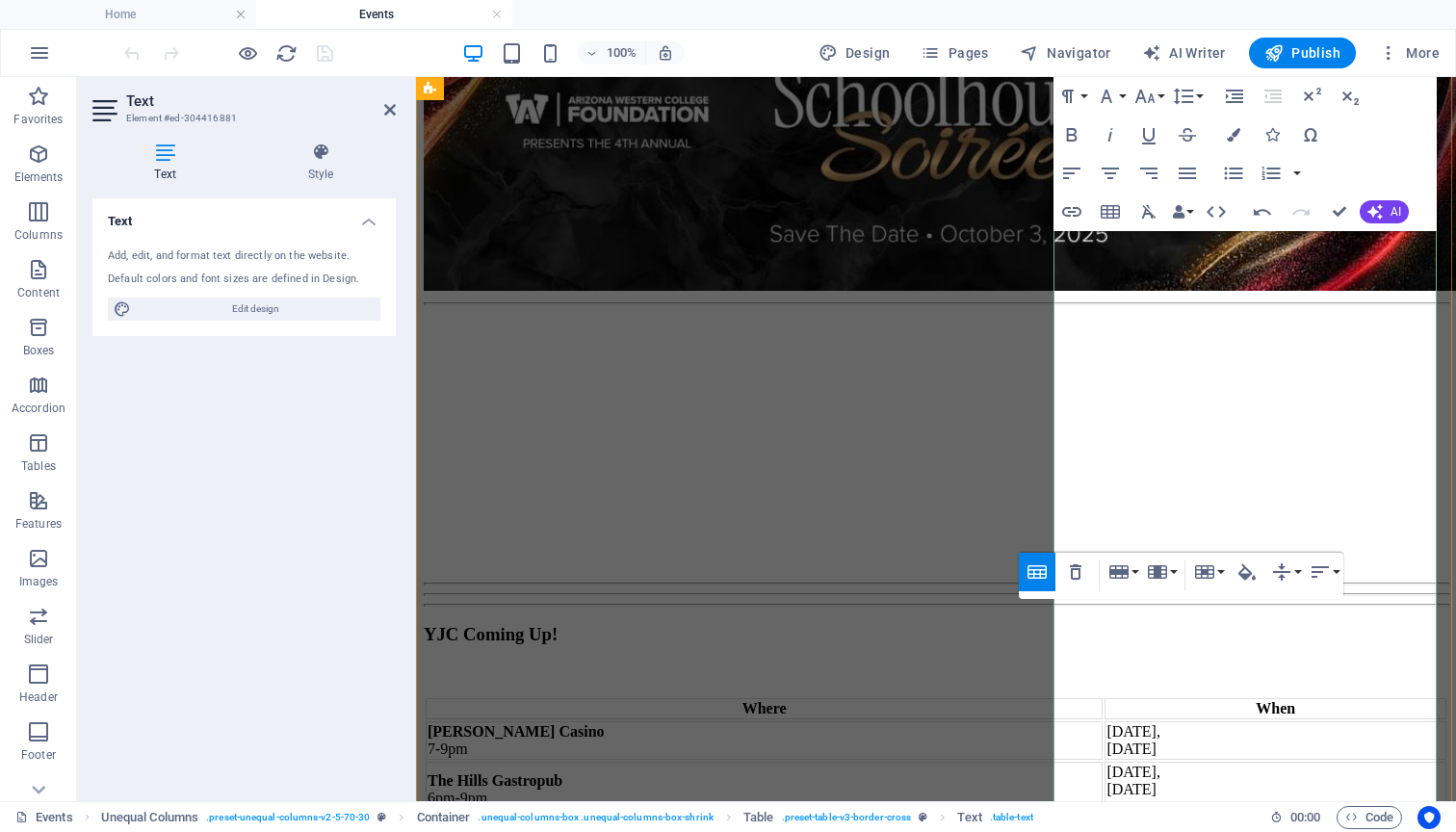
scroll to position [1154, 0]
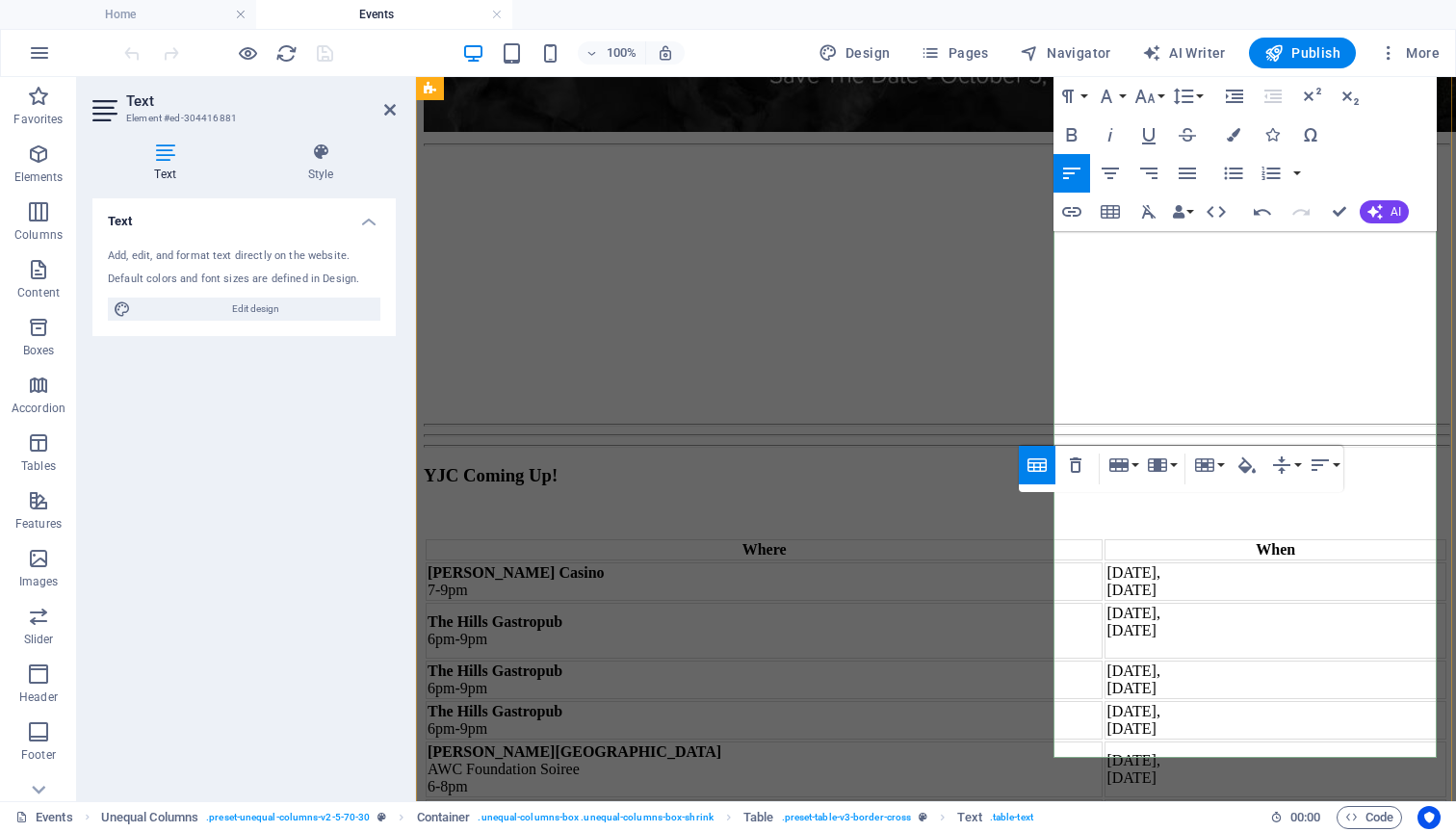
scroll to position [1318, 0]
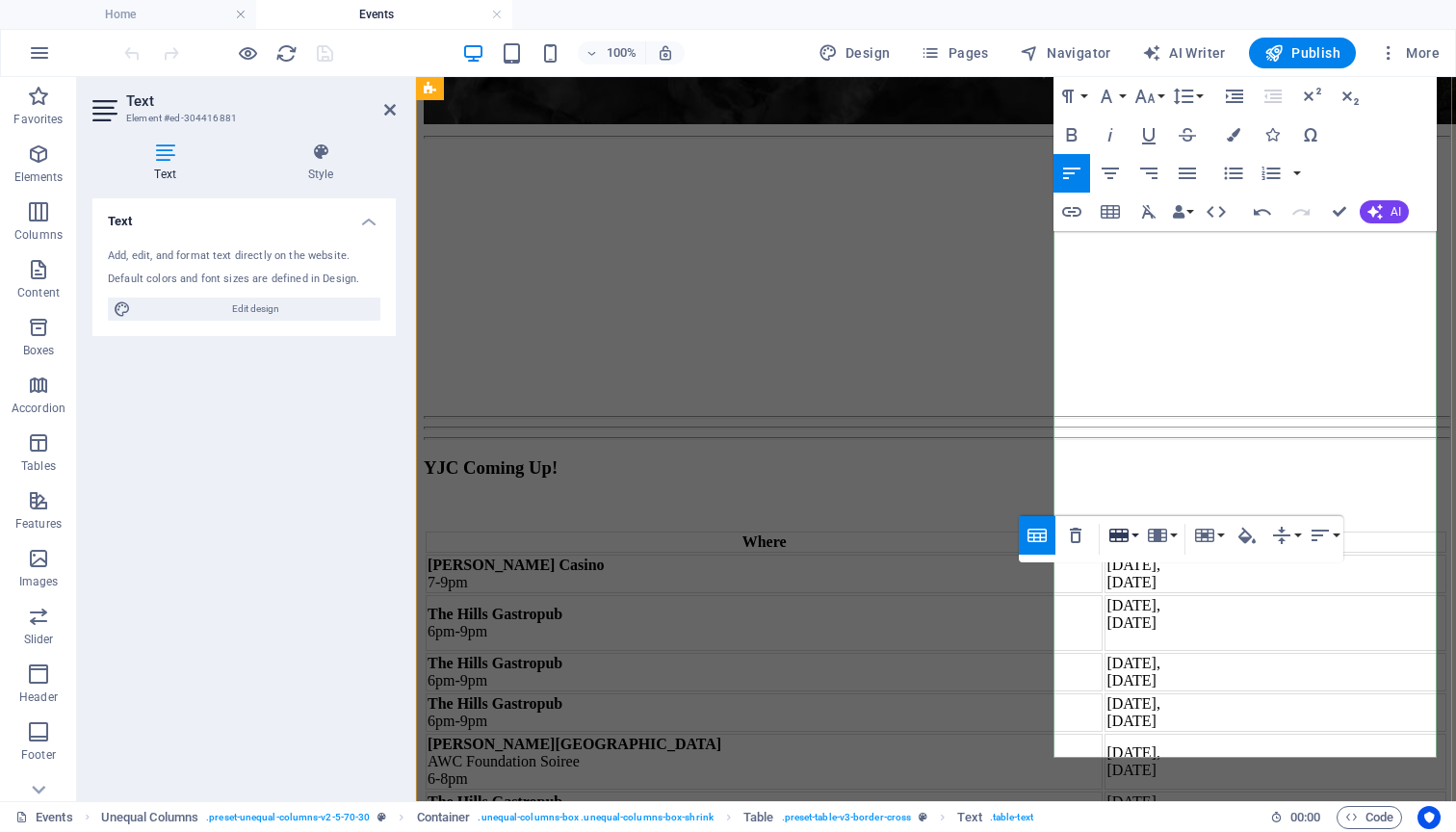
click at [1135, 534] on button "Row" at bounding box center [1122, 535] width 37 height 39
click at [1152, 601] on link "Insert row below" at bounding box center [1178, 601] width 147 height 29
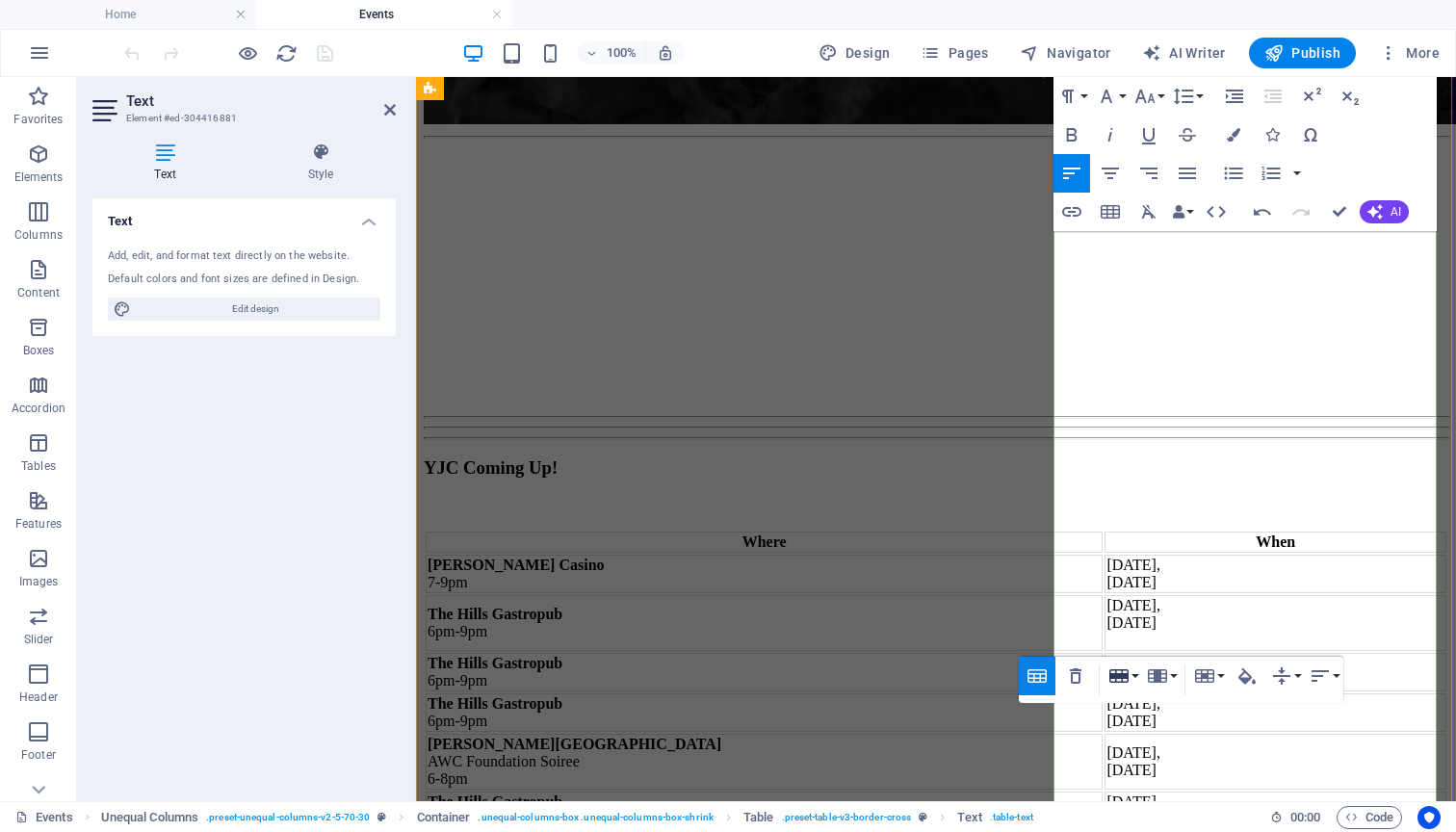
click at [1135, 673] on button "Row" at bounding box center [1122, 676] width 37 height 39
click at [1142, 745] on link "Insert row below" at bounding box center [1178, 741] width 147 height 29
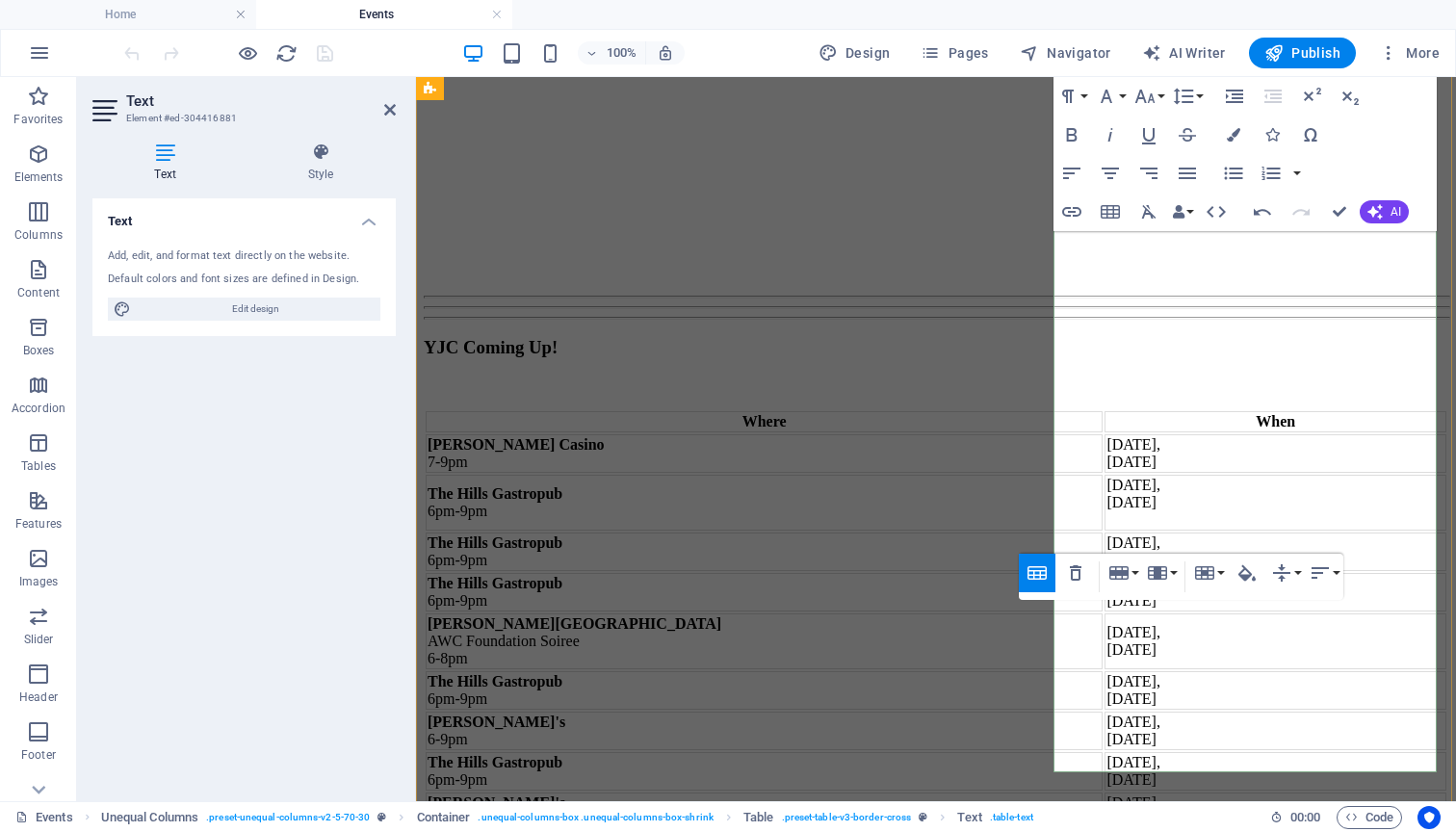
scroll to position [1461, 0]
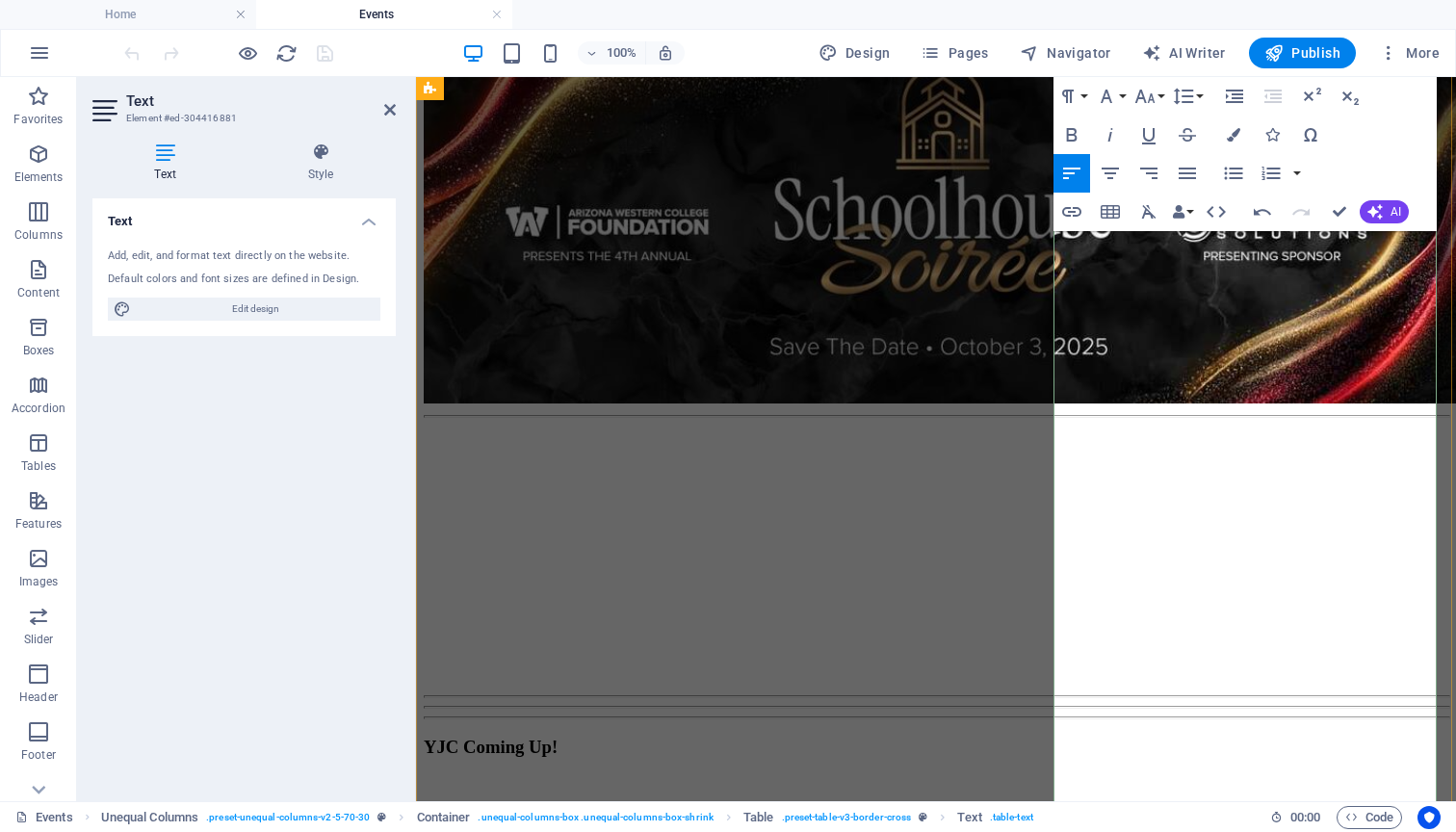
scroll to position [1007, 0]
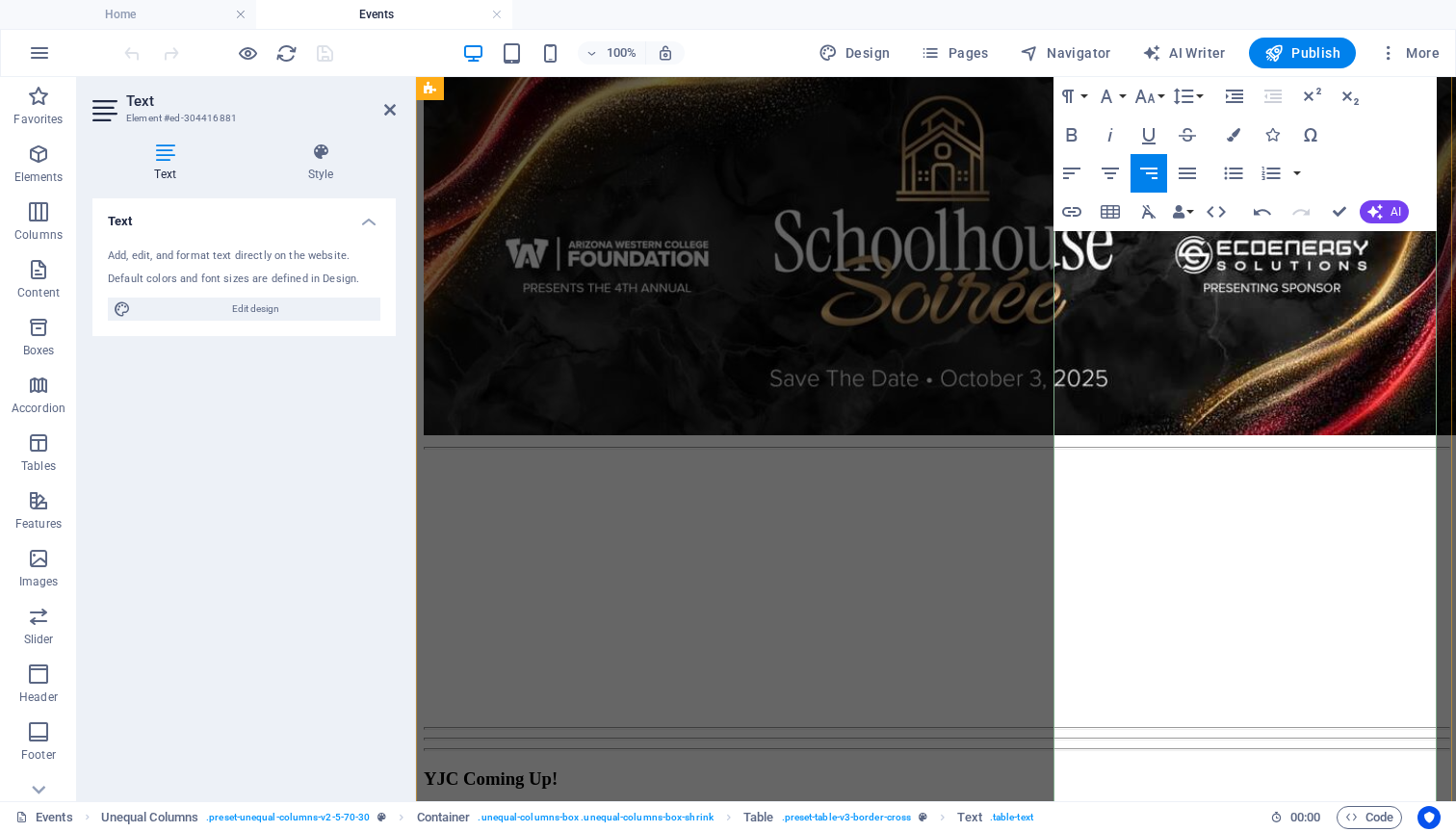
drag, startPoint x: 1353, startPoint y: 419, endPoint x: 1382, endPoint y: 432, distance: 31.8
drag, startPoint x: 1366, startPoint y: 631, endPoint x: 1433, endPoint y: 669, distance: 77.0
copy td "[DATE]"
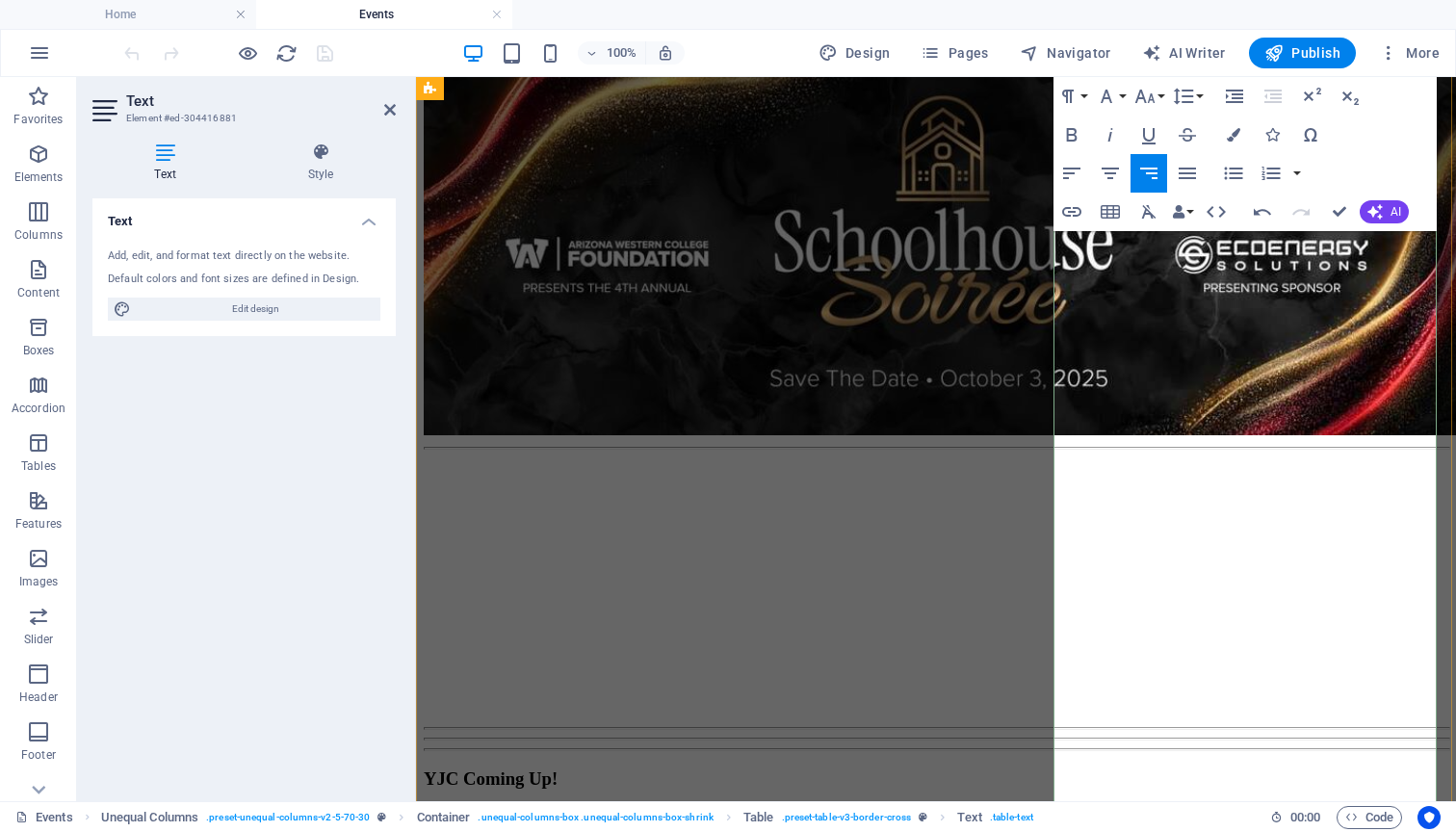
drag, startPoint x: 1425, startPoint y: 563, endPoint x: 1383, endPoint y: 562, distance: 42.0
drag, startPoint x: 1427, startPoint y: 586, endPoint x: 1345, endPoint y: 564, distance: 84.9
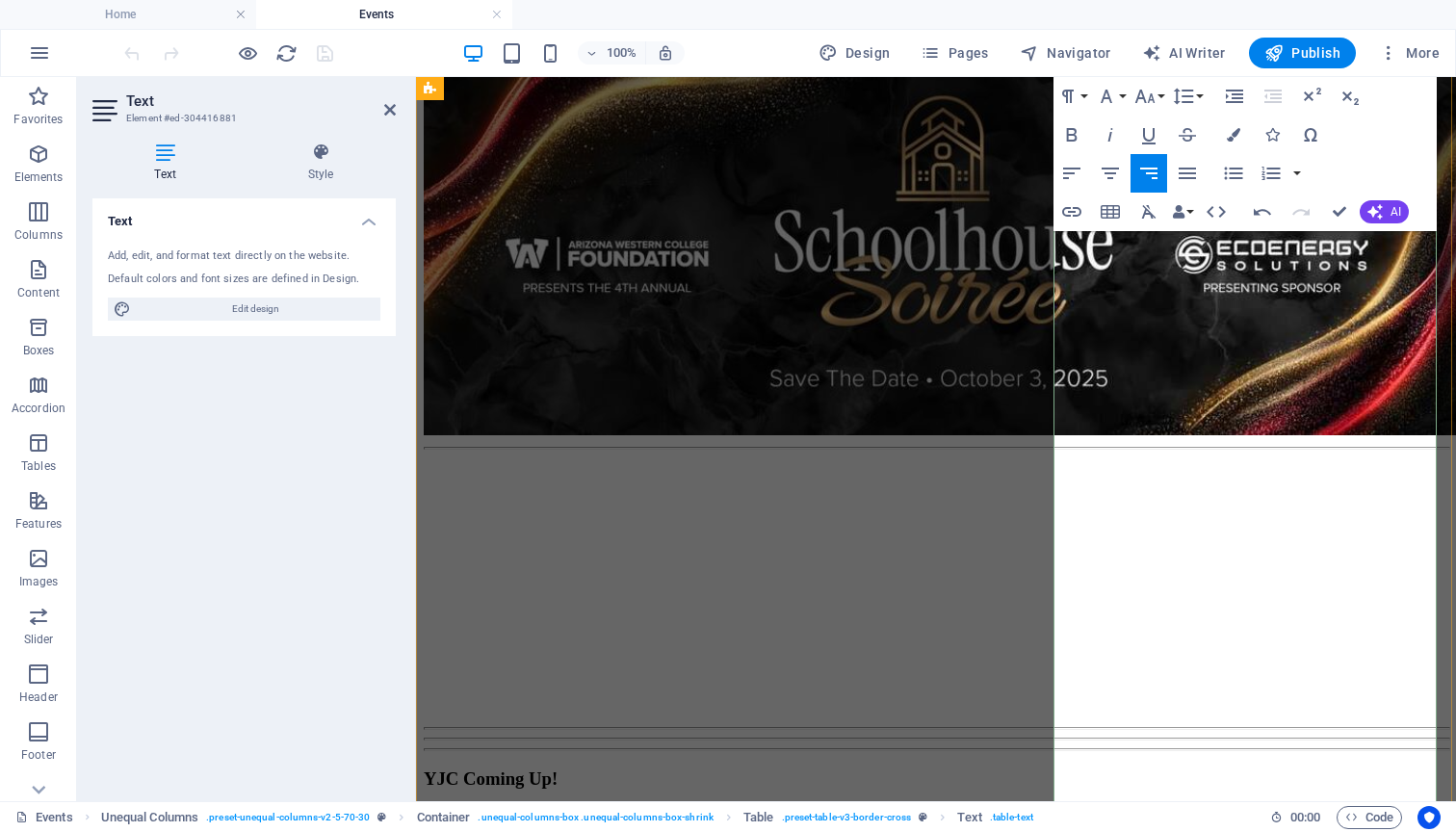
copy td "[DATE]"
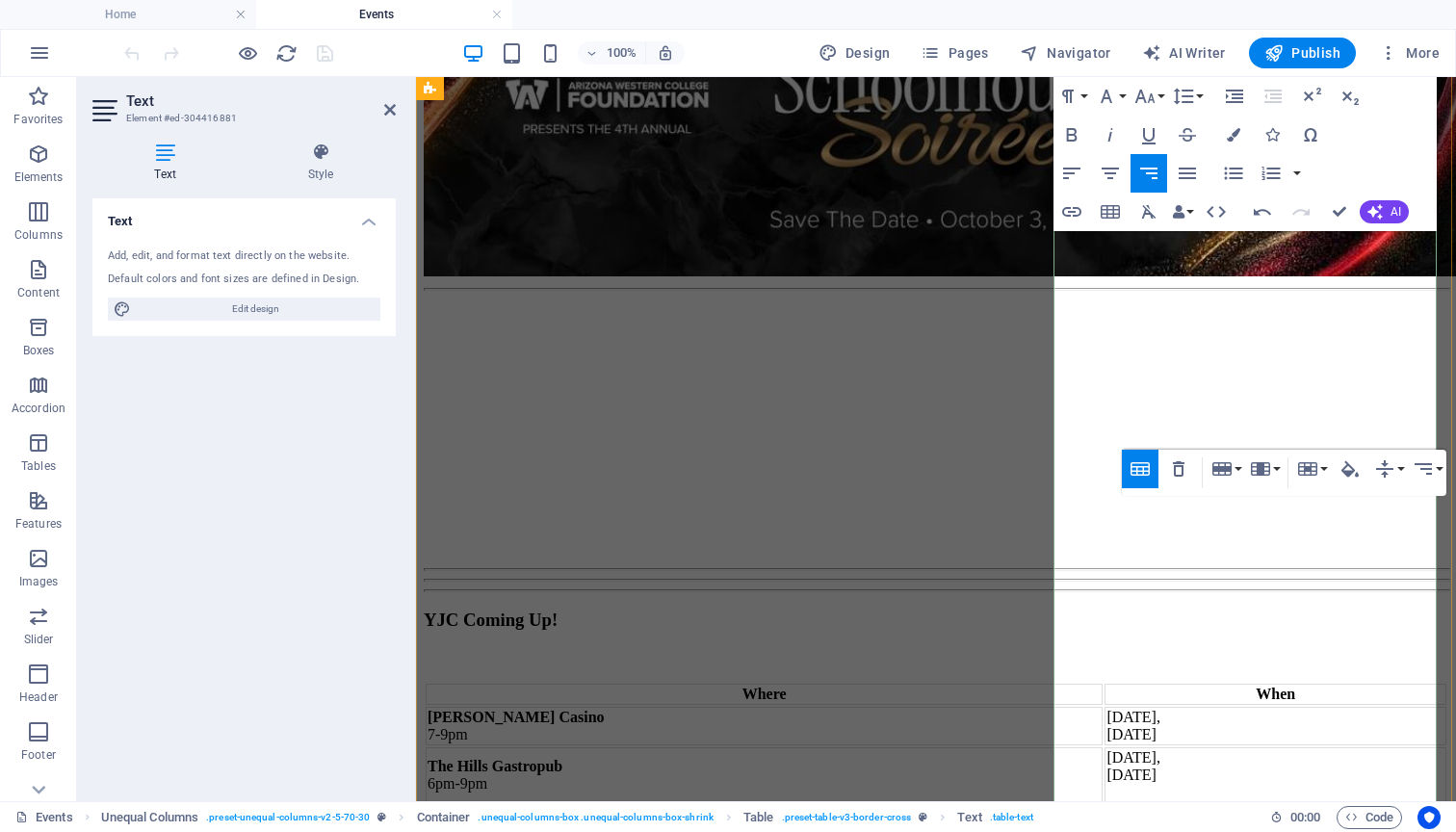
scroll to position [1180, 0]
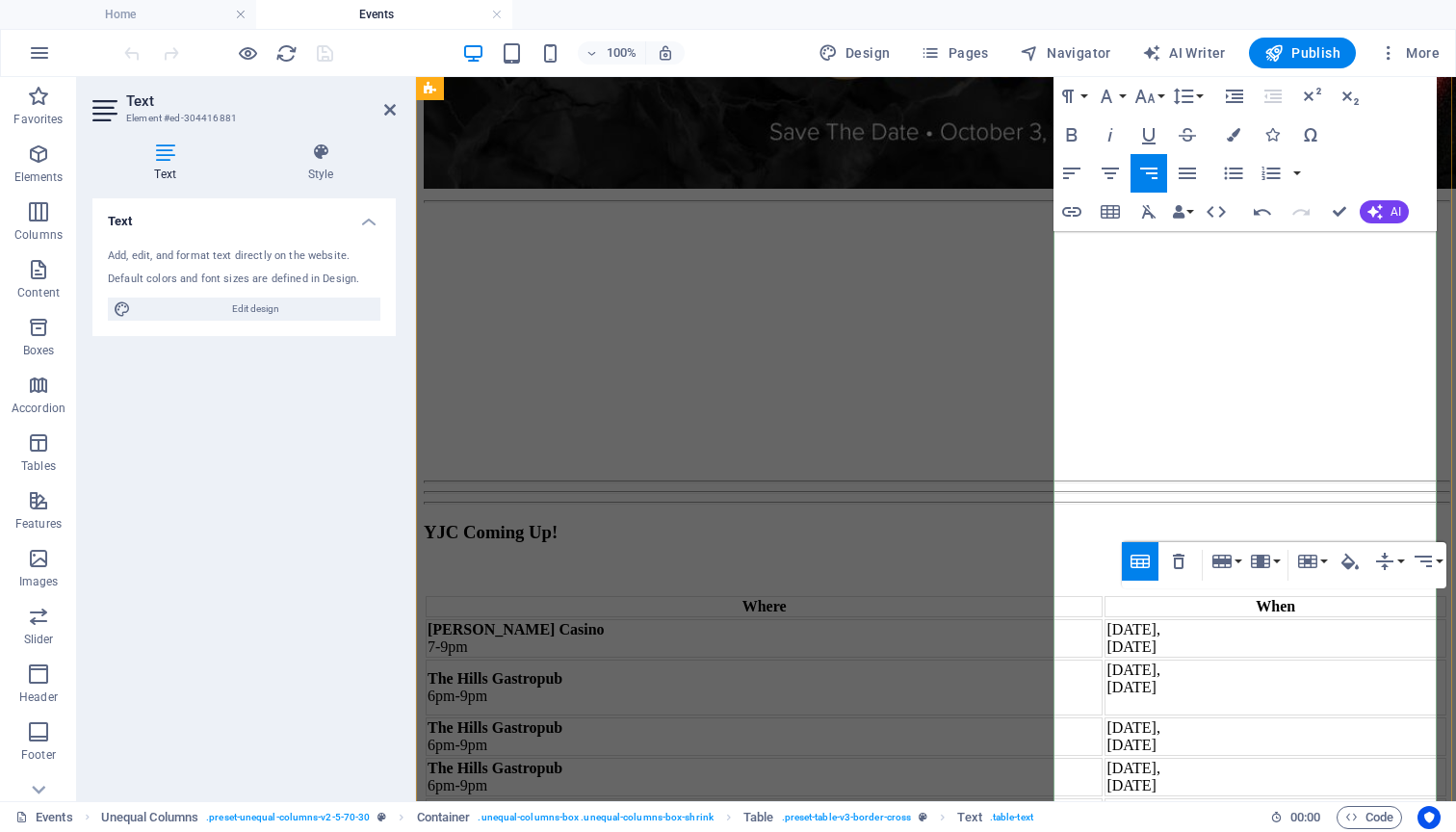
scroll to position [1254, 0]
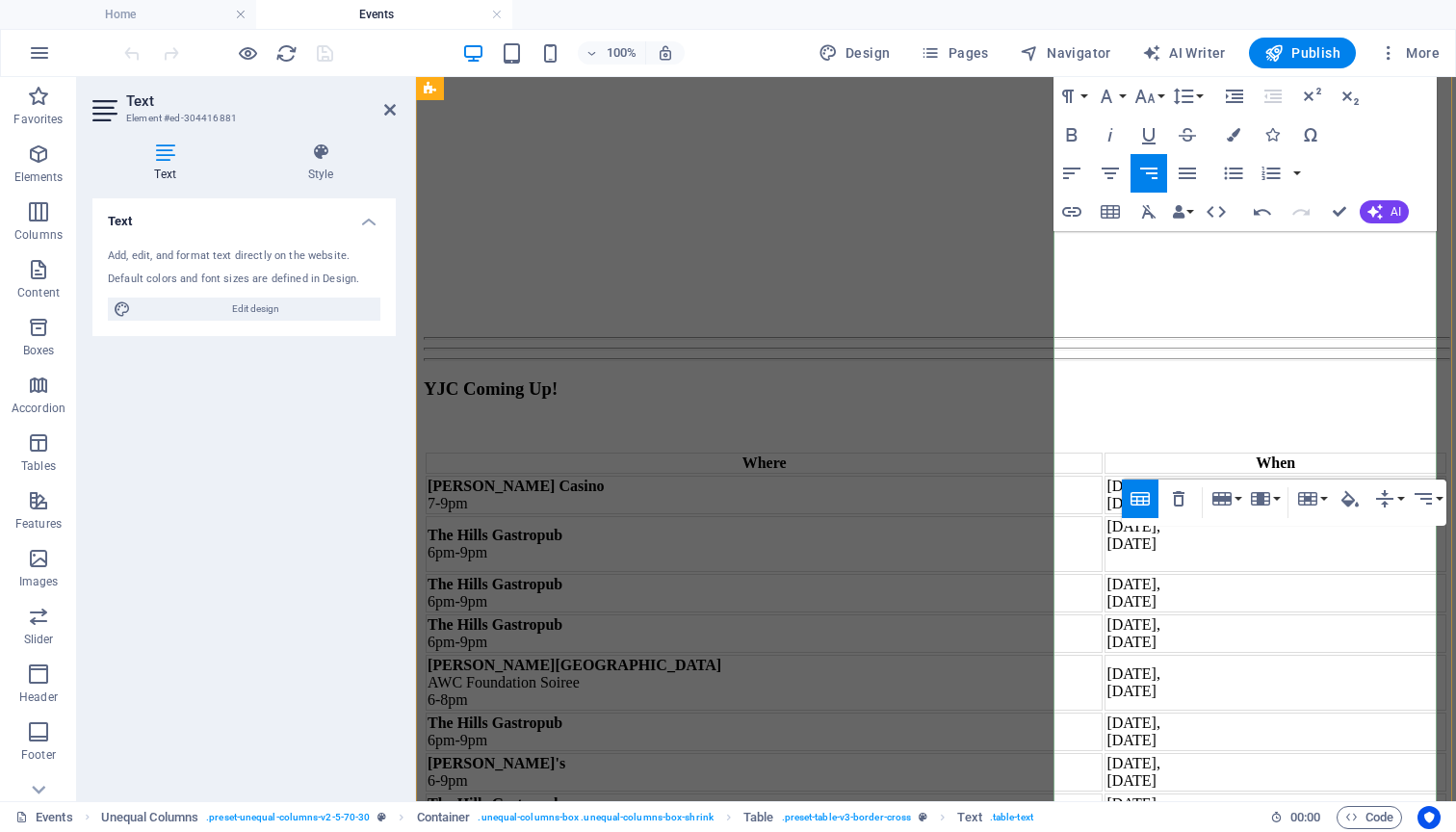
scroll to position [1438, 0]
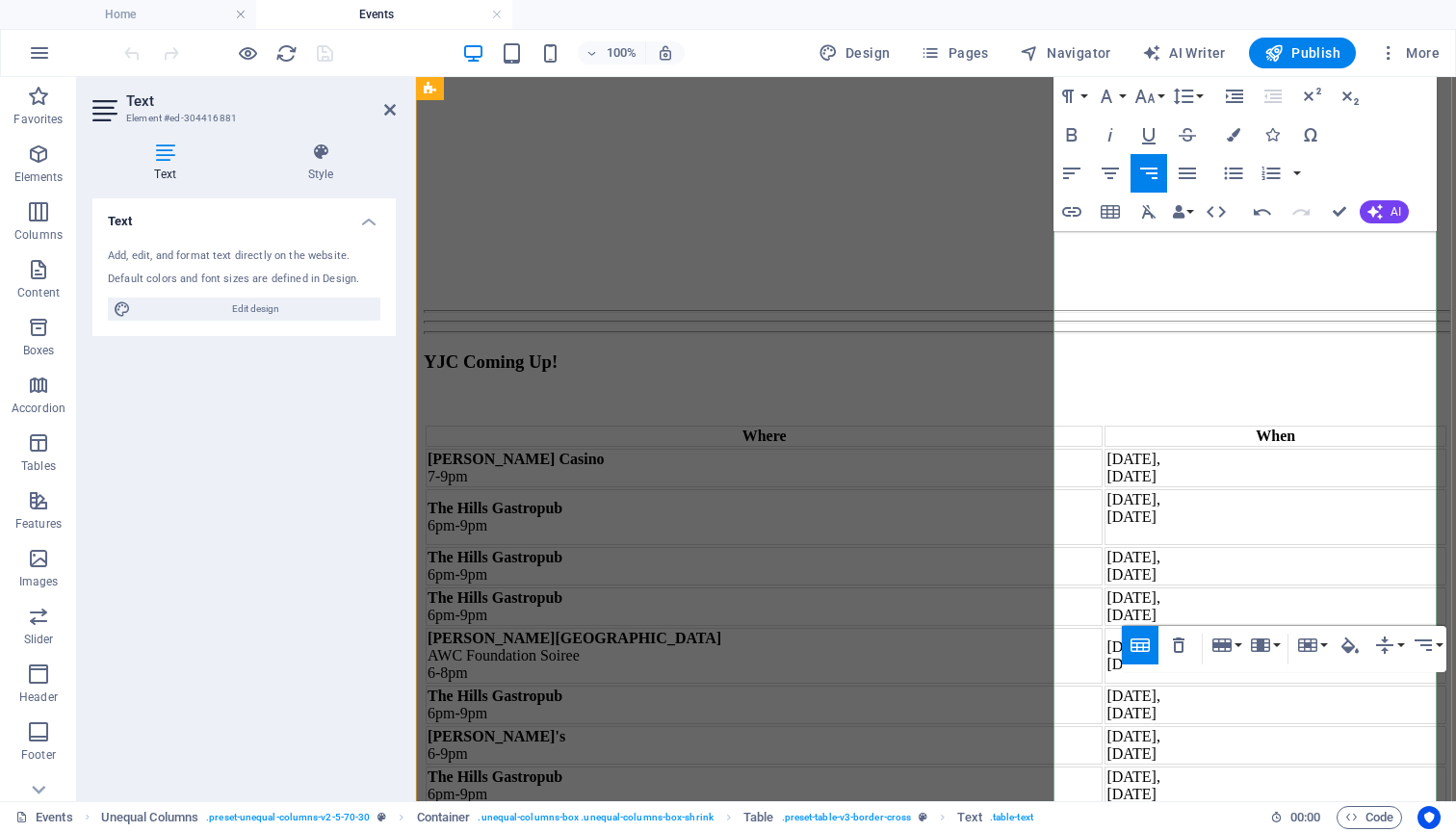
scroll to position [1435, 0]
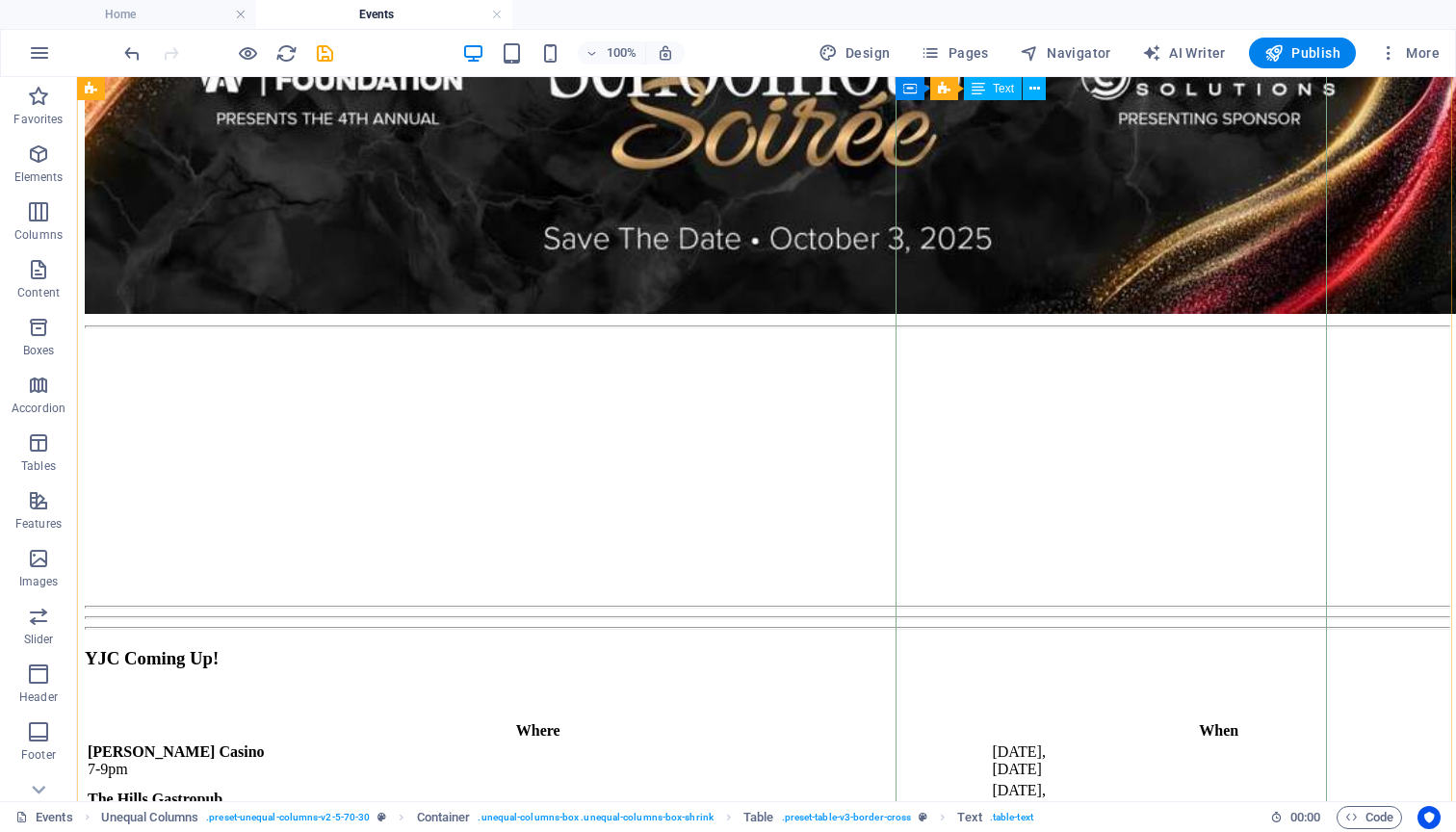
scroll to position [1346, 0]
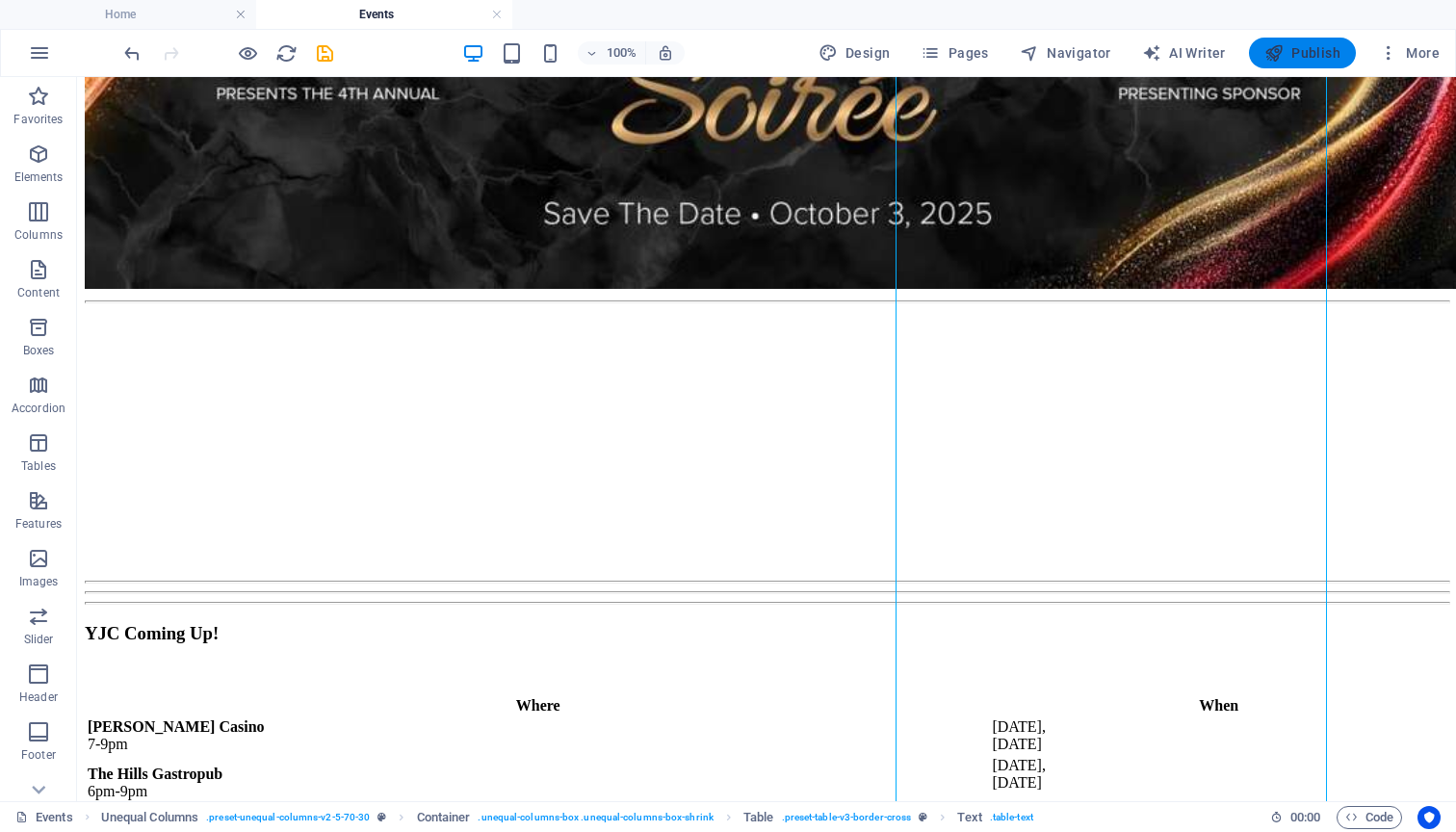
click at [1307, 50] on span "Publish" at bounding box center [1303, 52] width 76 height 19
